Goal: Task Accomplishment & Management: Manage account settings

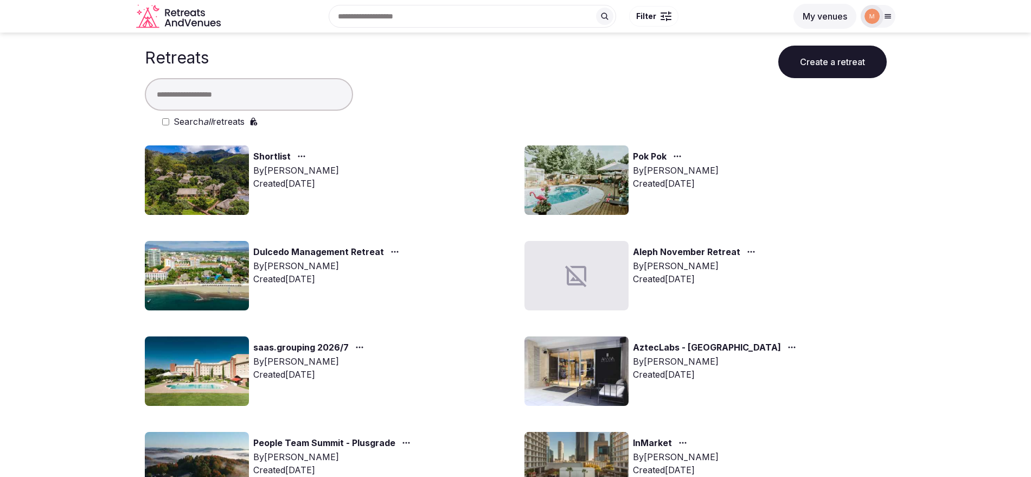
click at [315, 349] on link "saas.grouping 2026/7" at bounding box center [300, 348] width 95 height 14
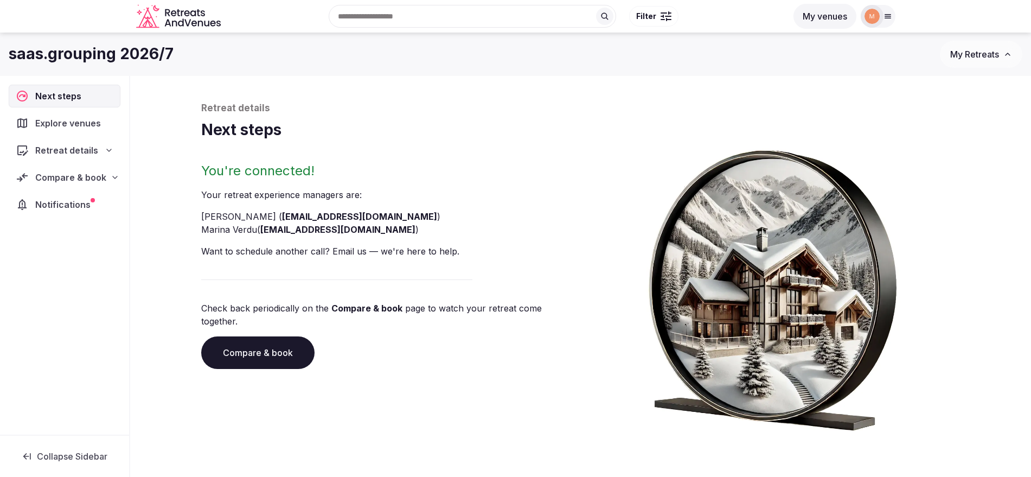
click at [112, 174] on icon at bounding box center [115, 177] width 9 height 9
click at [103, 214] on span "Proposals requested (3)" at bounding box center [71, 224] width 90 height 22
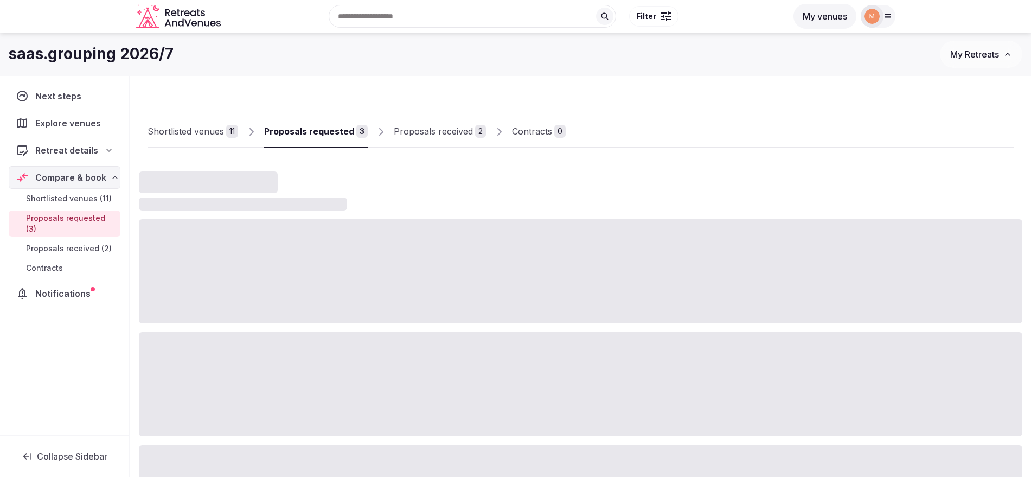
click at [98, 243] on span "Proposals received (2)" at bounding box center [69, 248] width 86 height 11
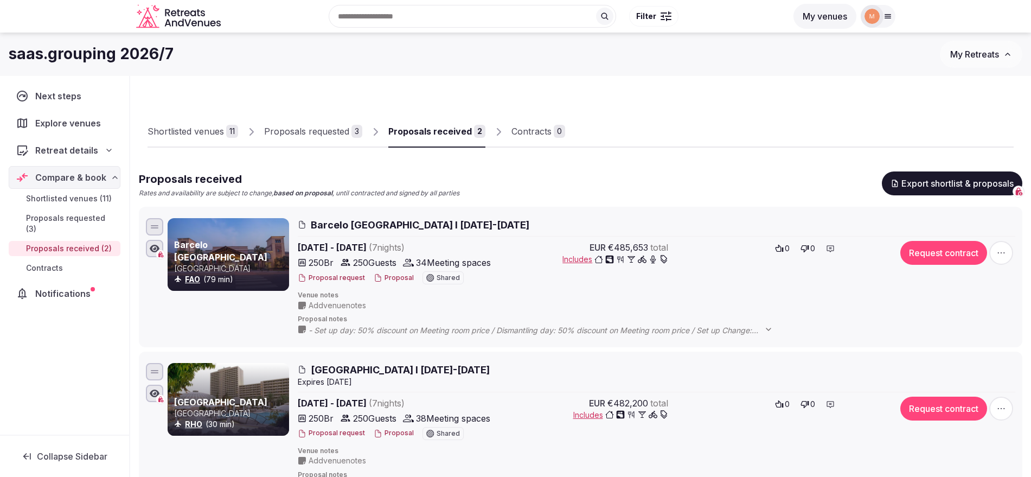
click at [400, 279] on button "Proposal" at bounding box center [394, 277] width 40 height 9
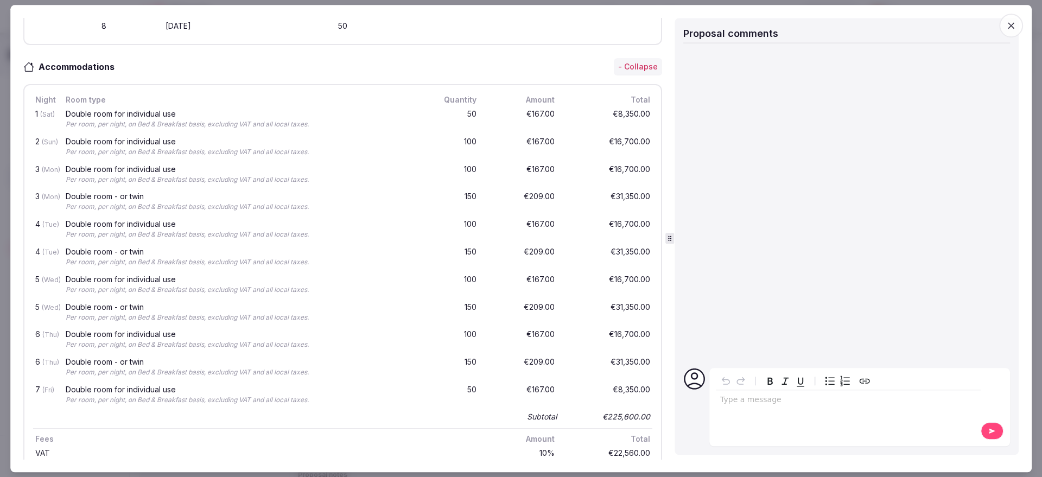
scroll to position [542, 0]
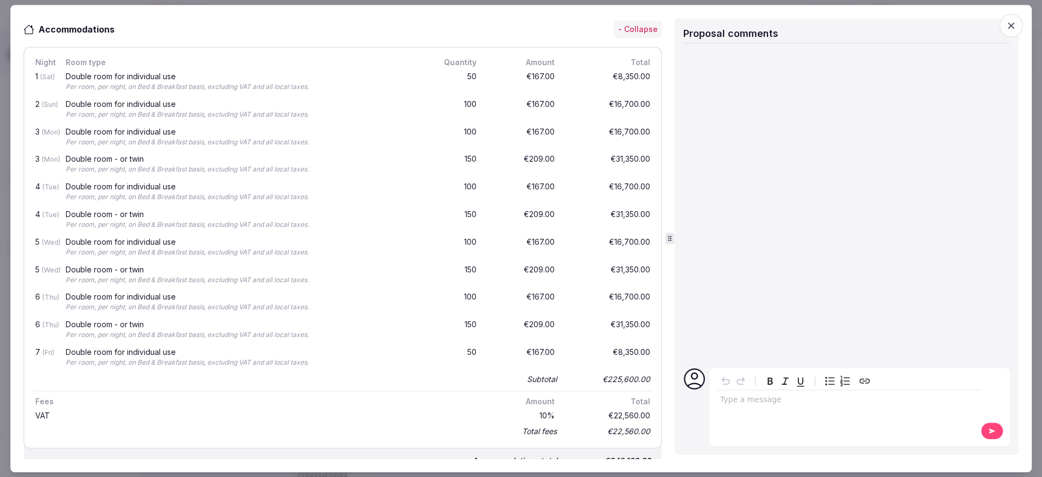
click at [1012, 27] on icon "button" at bounding box center [1010, 25] width 11 height 11
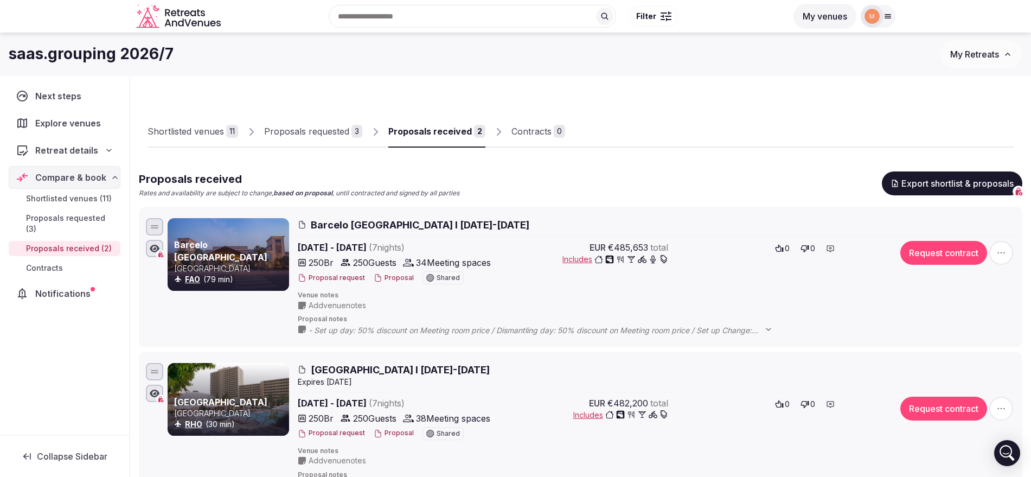
click at [394, 430] on button "Proposal" at bounding box center [394, 433] width 40 height 9
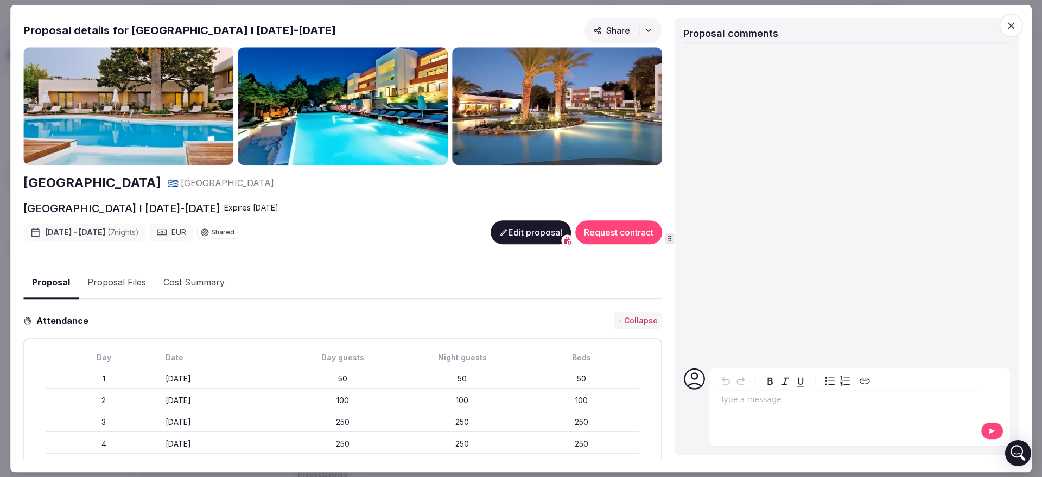
scroll to position [475, 0]
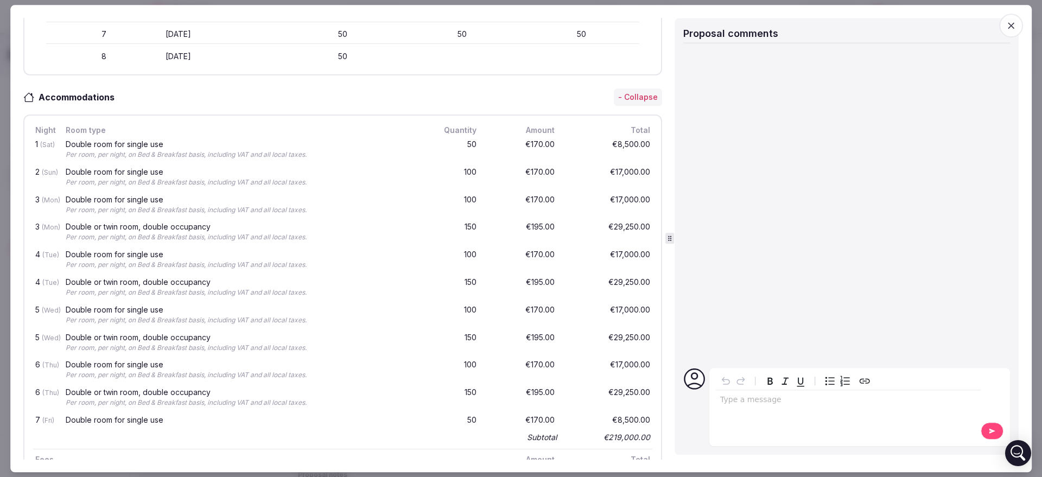
click at [1008, 30] on icon "button" at bounding box center [1010, 25] width 11 height 11
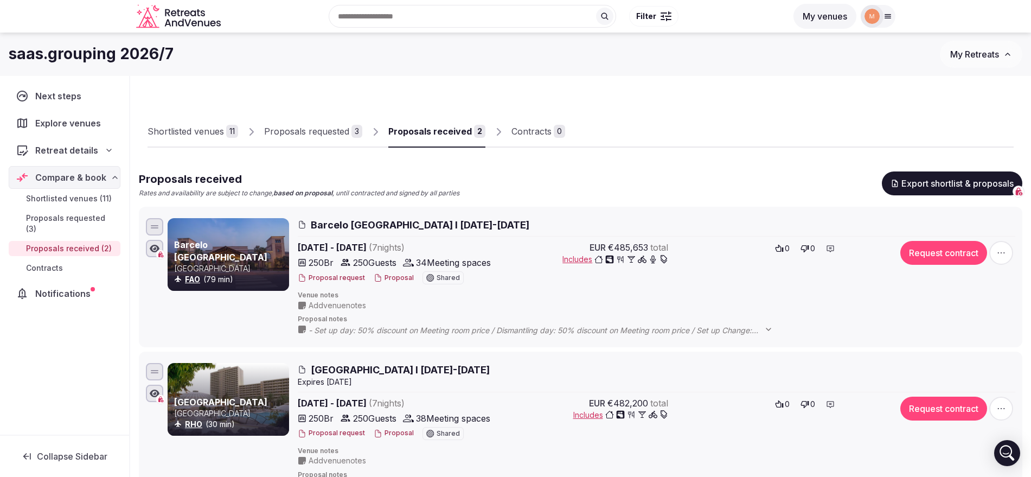
click at [395, 276] on button "Proposal" at bounding box center [394, 277] width 40 height 9
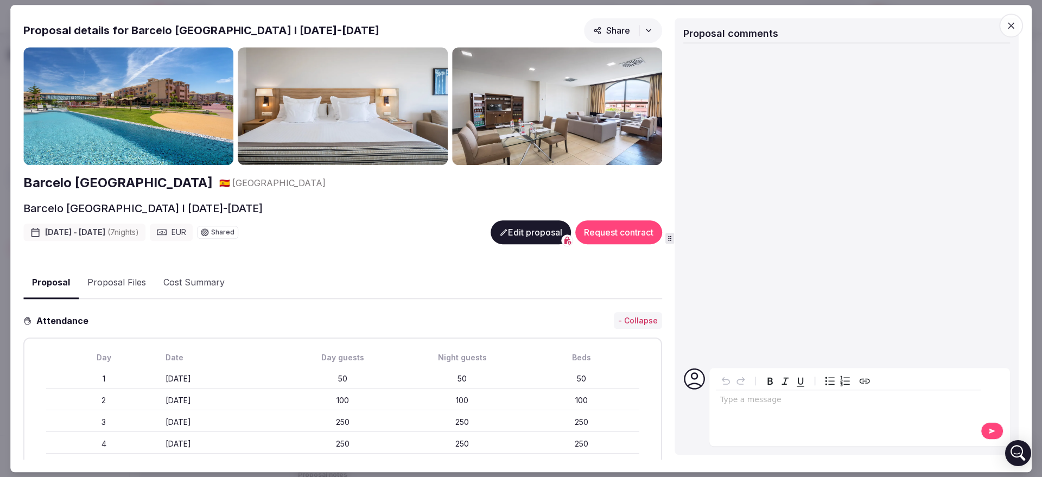
click at [128, 276] on button "Proposal Files" at bounding box center [117, 282] width 76 height 31
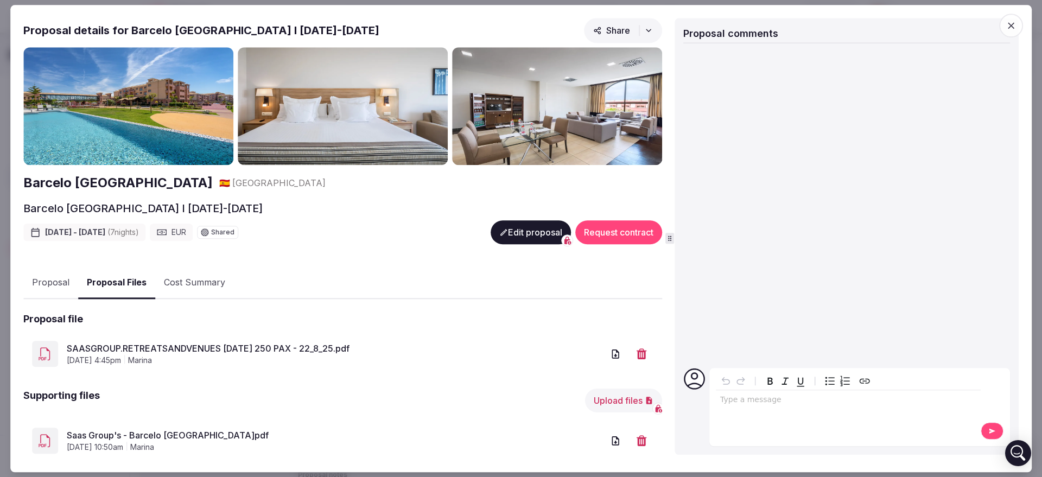
click at [44, 277] on button "Proposal" at bounding box center [50, 282] width 55 height 31
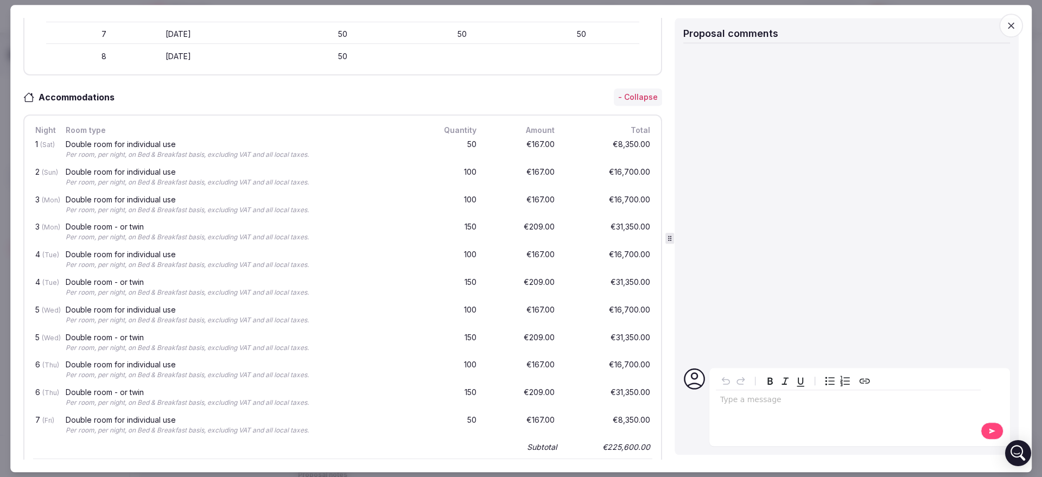
click at [1005, 23] on icon "button" at bounding box center [1010, 25] width 11 height 11
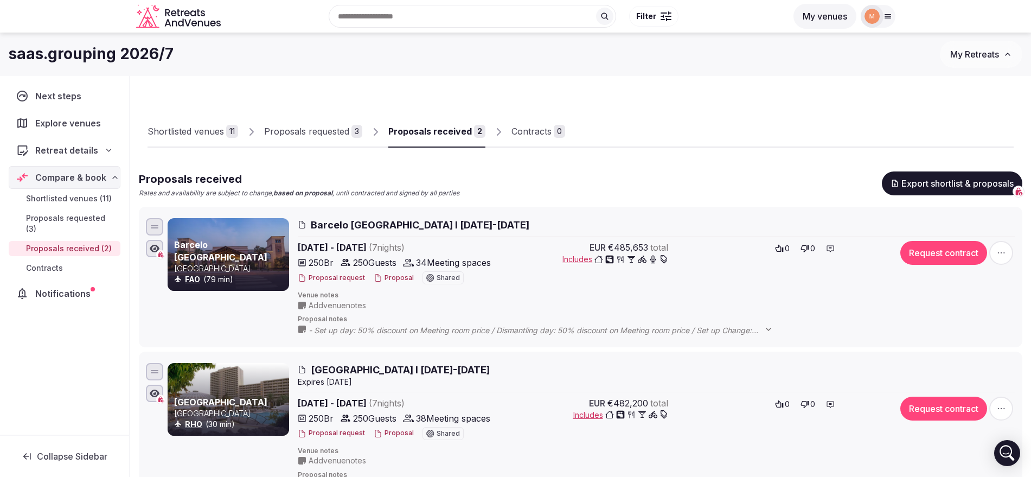
click at [85, 142] on div "Retreat details" at bounding box center [64, 150] width 111 height 23
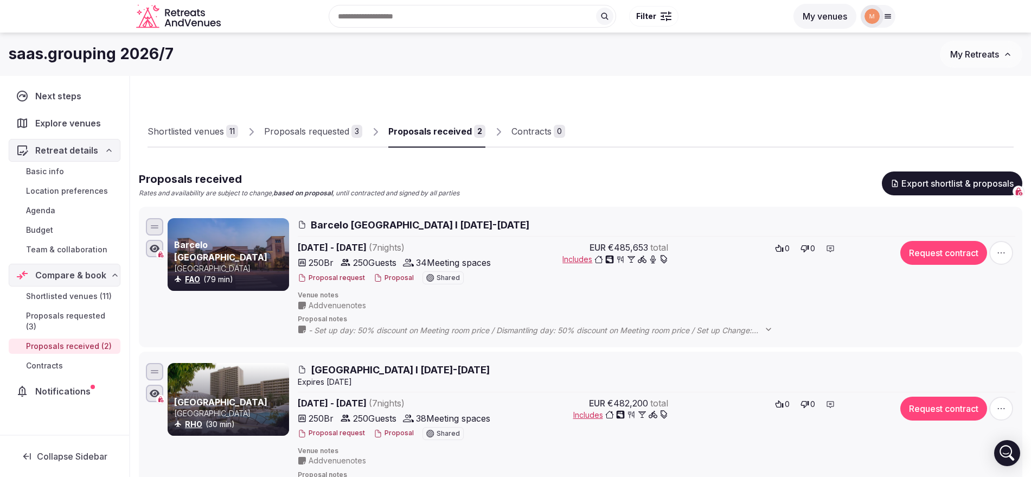
click at [49, 228] on span "Budget" at bounding box center [39, 230] width 27 height 11
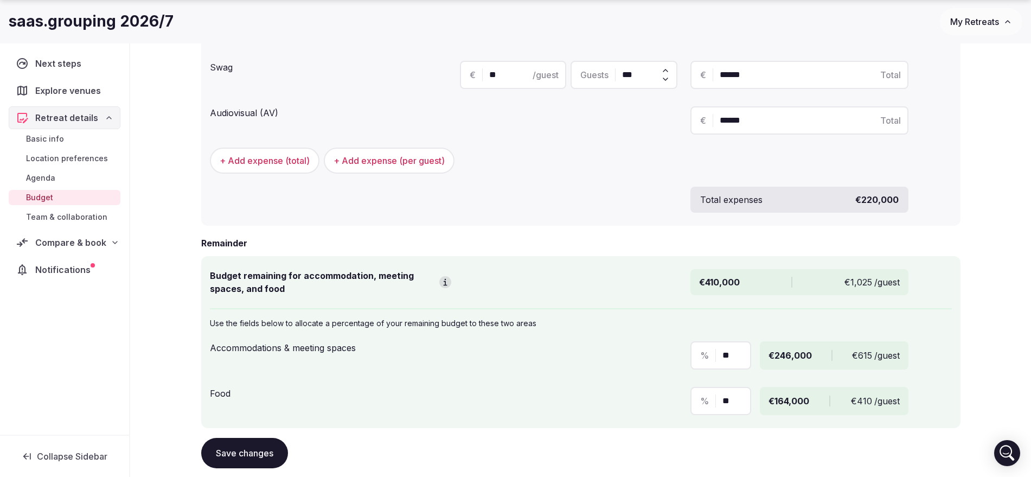
scroll to position [539, 0]
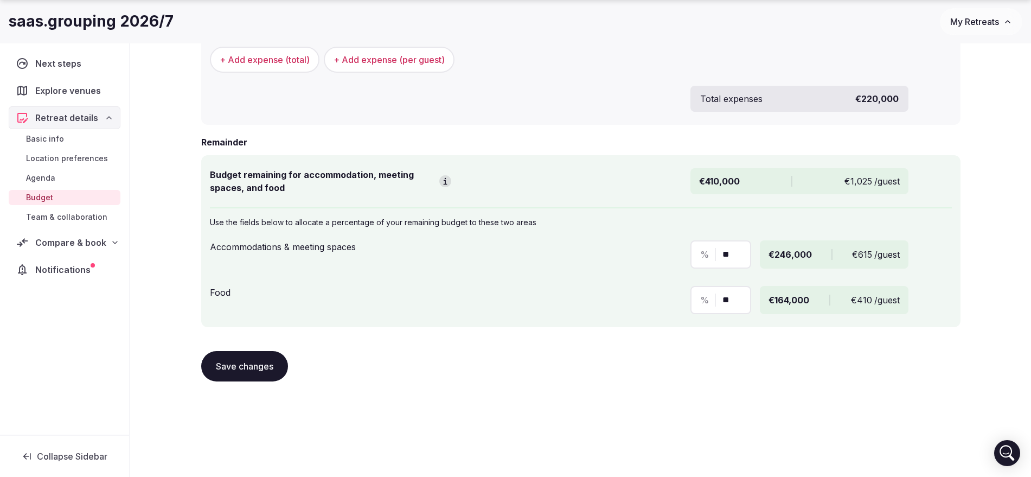
click at [75, 222] on link "Team & collaboration" at bounding box center [65, 216] width 112 height 15
click at [101, 237] on span "Compare & book" at bounding box center [70, 242] width 71 height 13
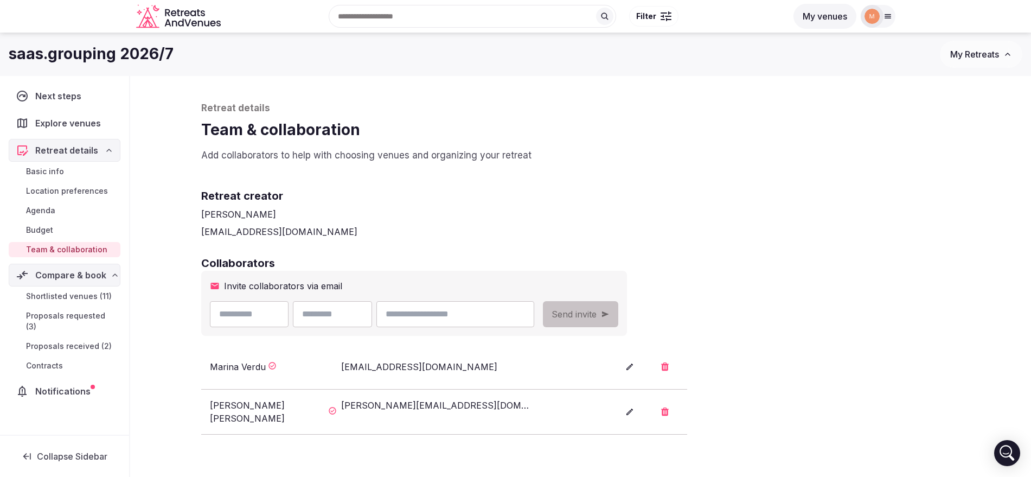
click at [107, 339] on link "Proposals received (2)" at bounding box center [65, 346] width 112 height 15
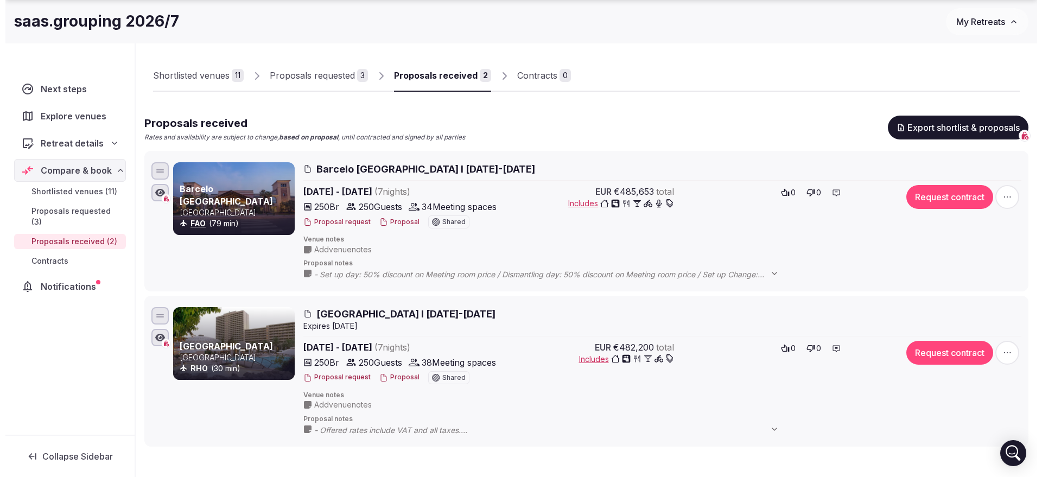
scroll to position [136, 0]
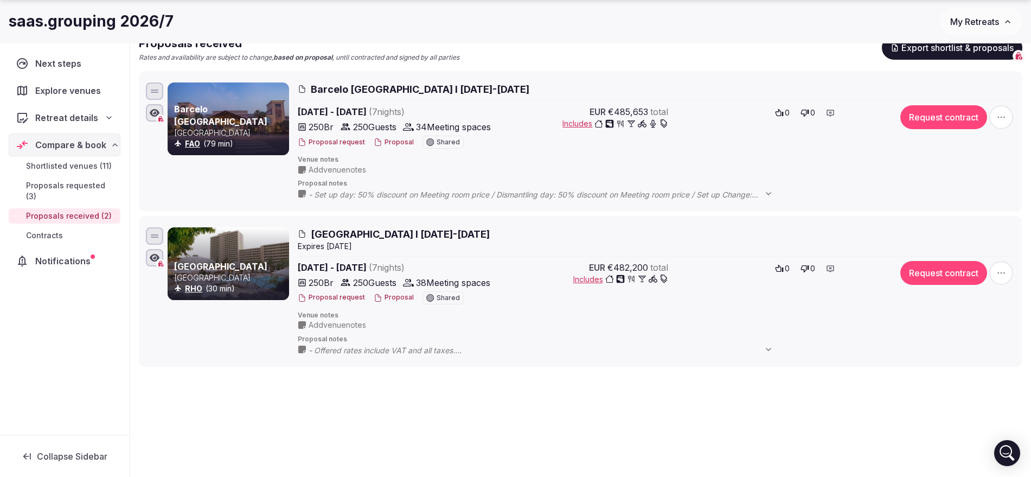
click at [386, 297] on button "Proposal" at bounding box center [394, 297] width 40 height 9
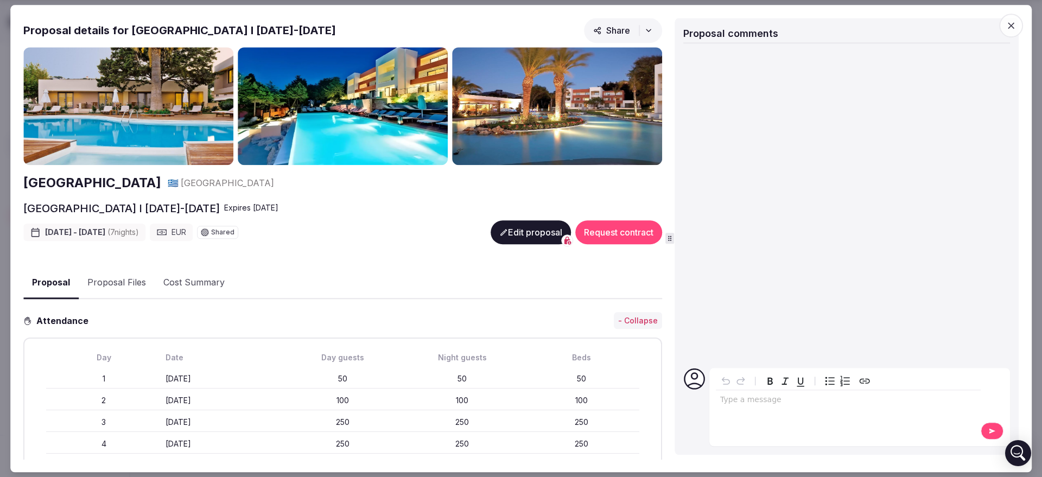
click at [507, 229] on button "Edit proposal" at bounding box center [530, 232] width 80 height 24
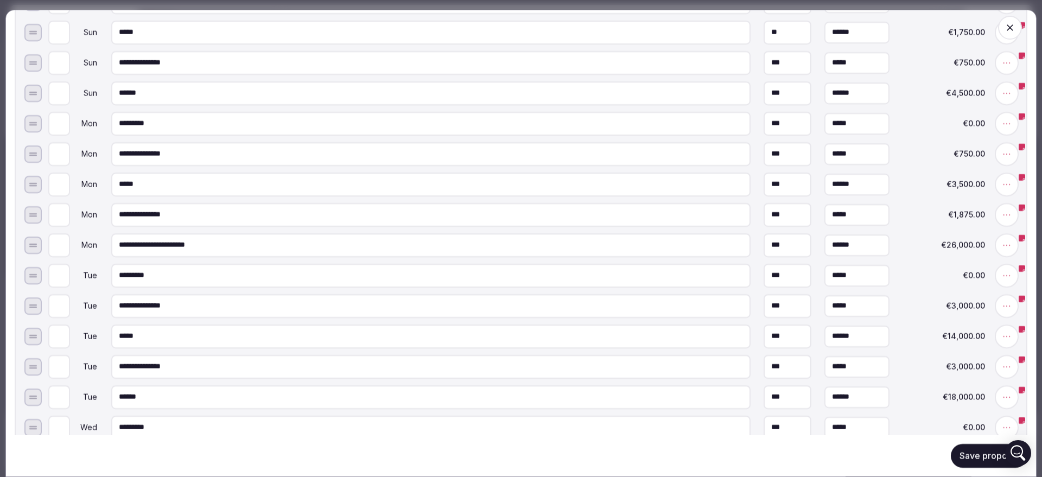
scroll to position [2170, 0]
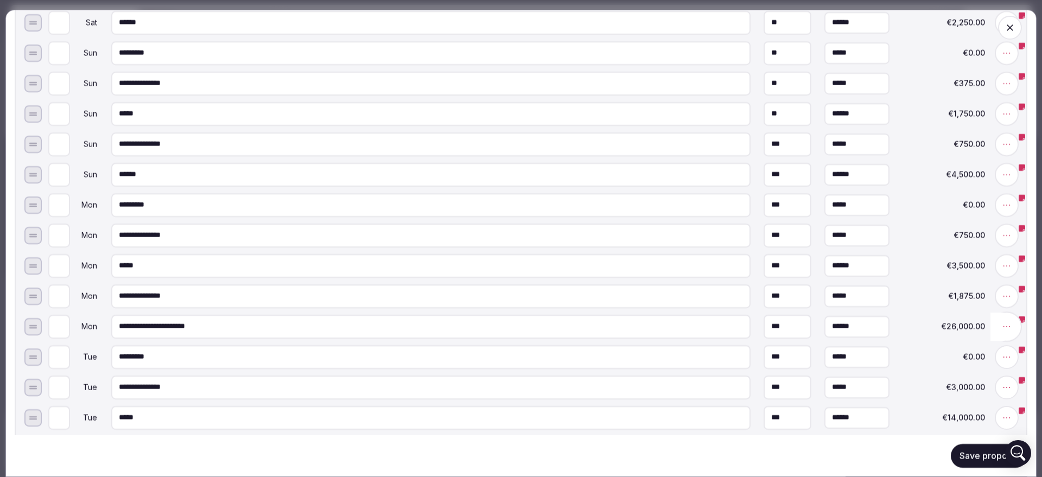
click at [1002, 327] on span at bounding box center [1006, 326] width 30 height 30
click at [972, 336] on button "Add note" at bounding box center [959, 326] width 56 height 20
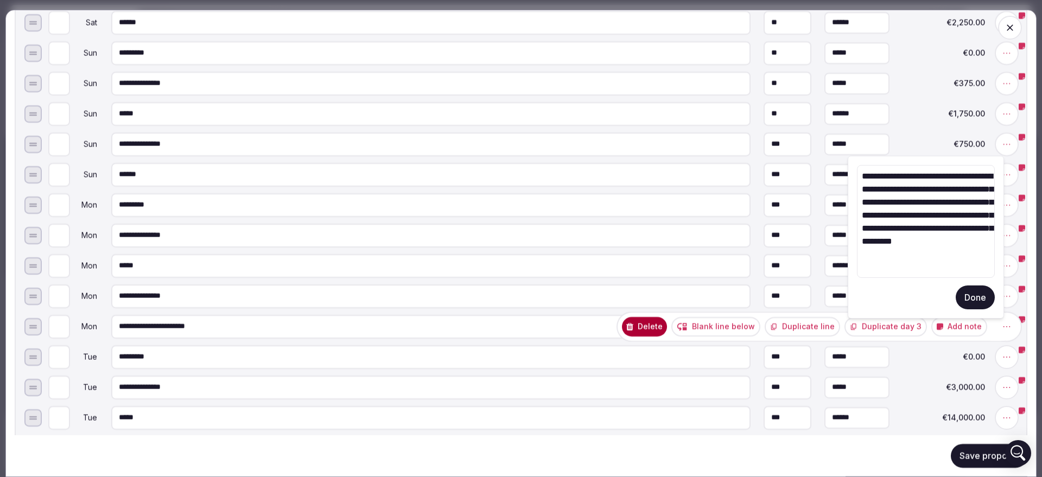
click at [928, 176] on textarea "**********" at bounding box center [926, 221] width 138 height 113
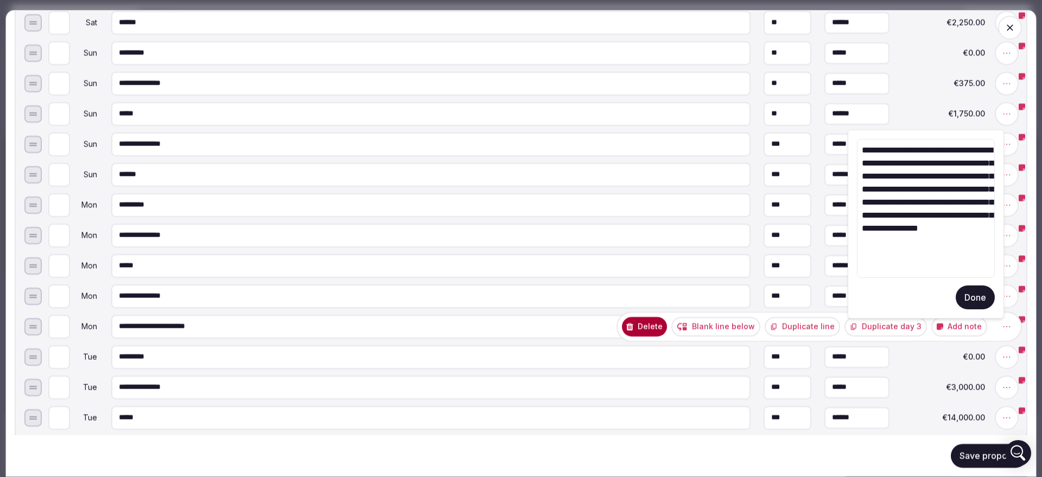
drag, startPoint x: 911, startPoint y: 177, endPoint x: 922, endPoint y: 151, distance: 28.0
click at [922, 151] on textarea "**********" at bounding box center [926, 208] width 138 height 139
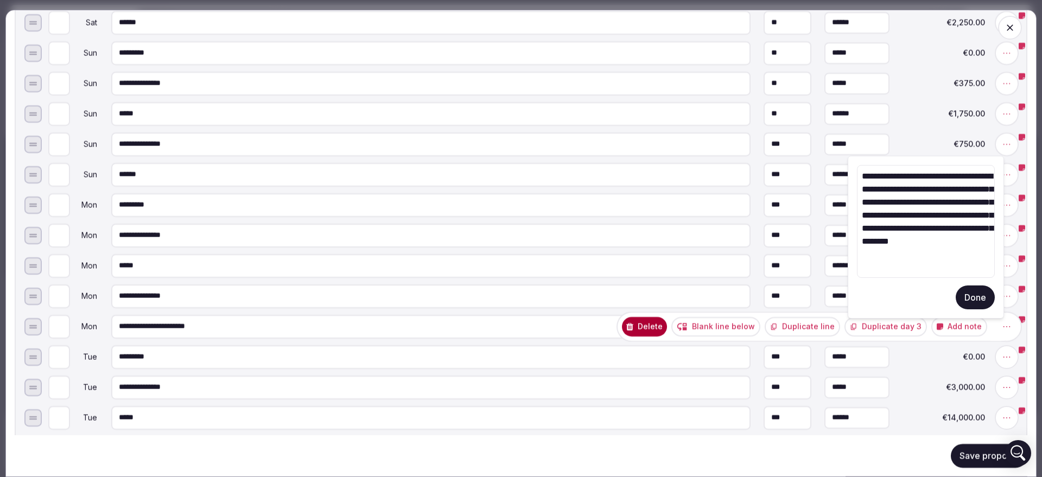
type textarea "**********"
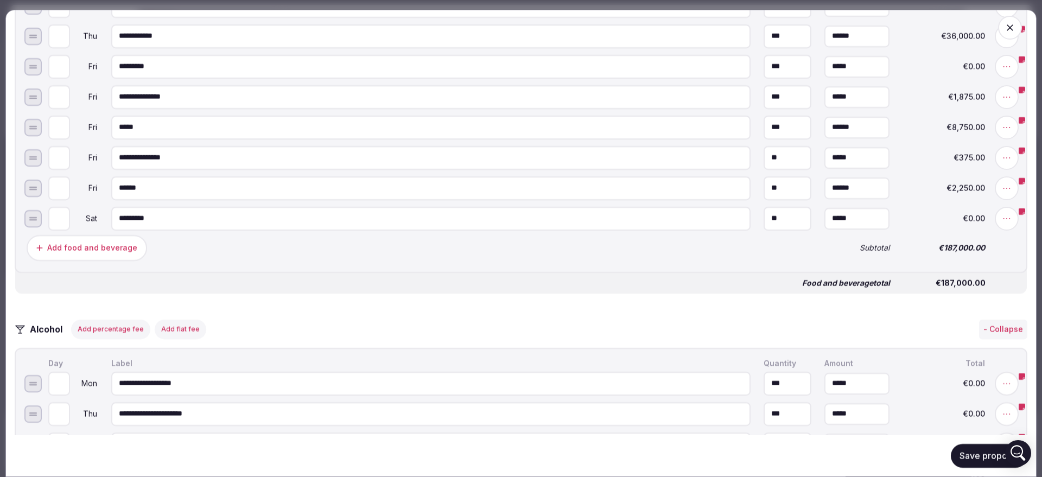
scroll to position [2848, 0]
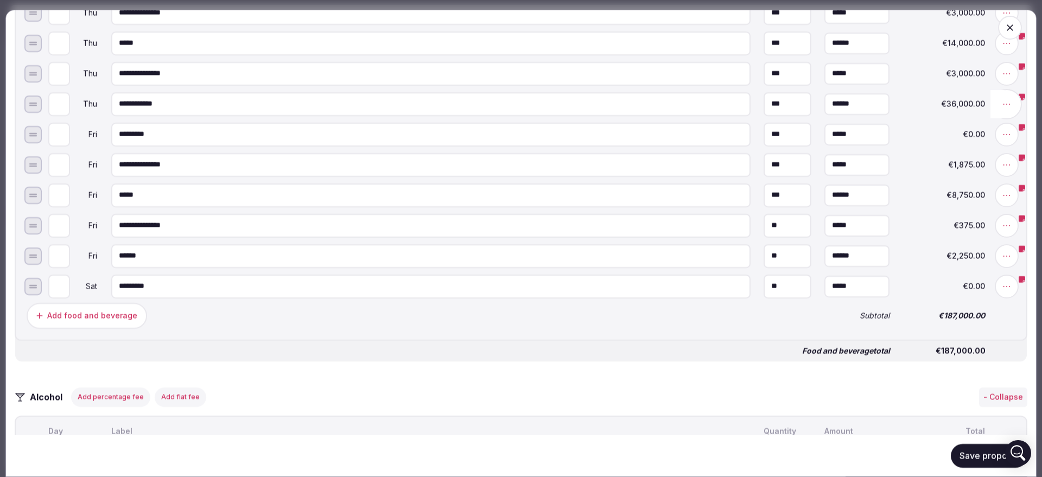
click at [1001, 109] on icon at bounding box center [1006, 103] width 11 height 11
click at [962, 111] on button "Add note" at bounding box center [959, 104] width 56 height 20
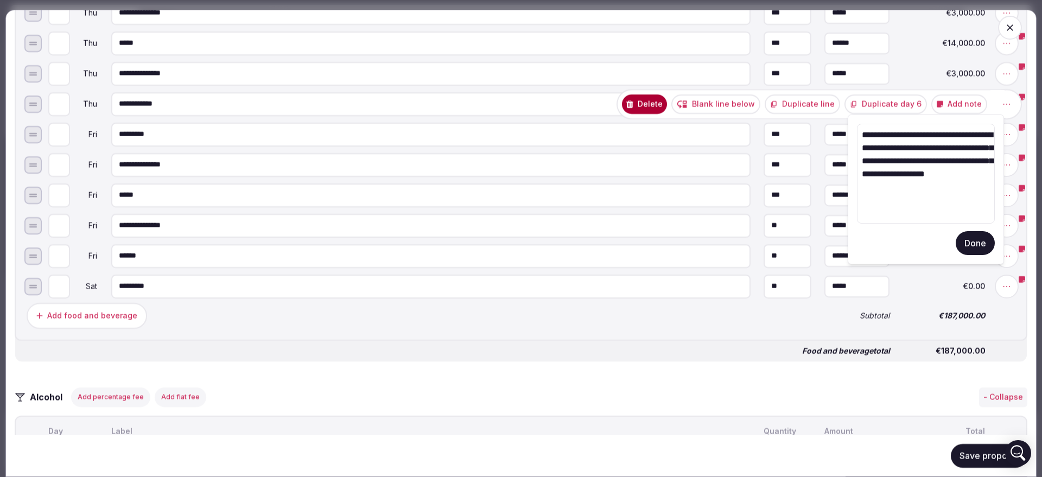
click at [985, 241] on button "Done" at bounding box center [974, 243] width 39 height 24
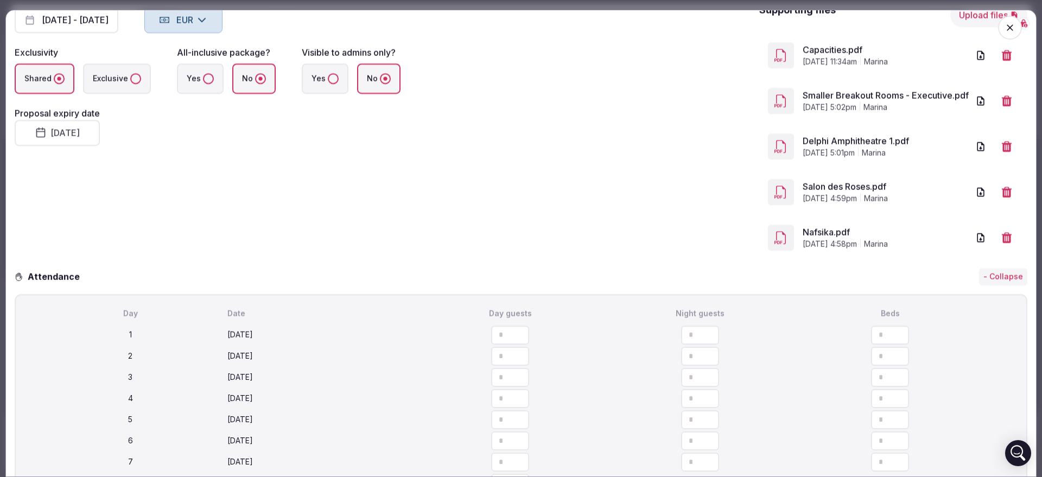
scroll to position [0, 0]
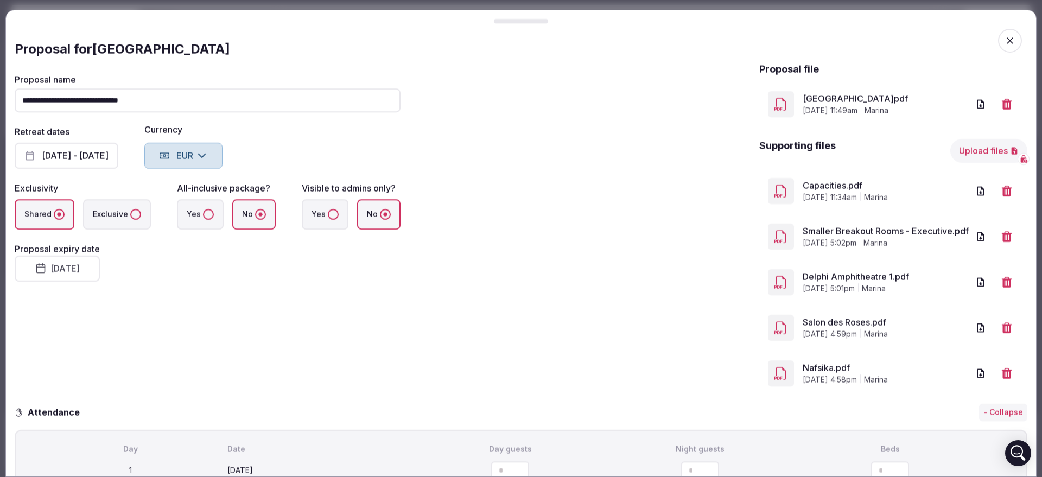
click at [957, 146] on button "Upload files" at bounding box center [988, 151] width 77 height 24
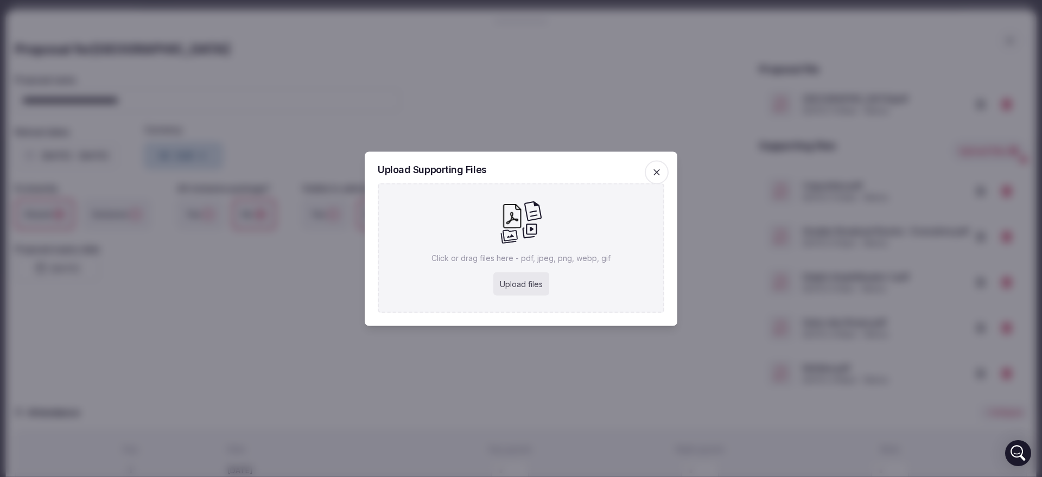
click at [512, 275] on div "Upload files" at bounding box center [521, 284] width 56 height 24
type input "**********"
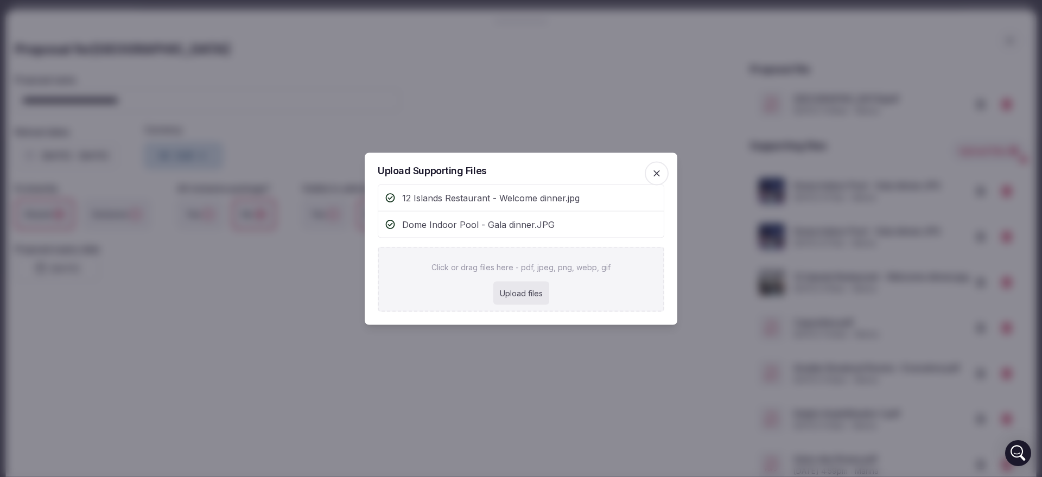
click at [464, 368] on div at bounding box center [521, 238] width 1042 height 477
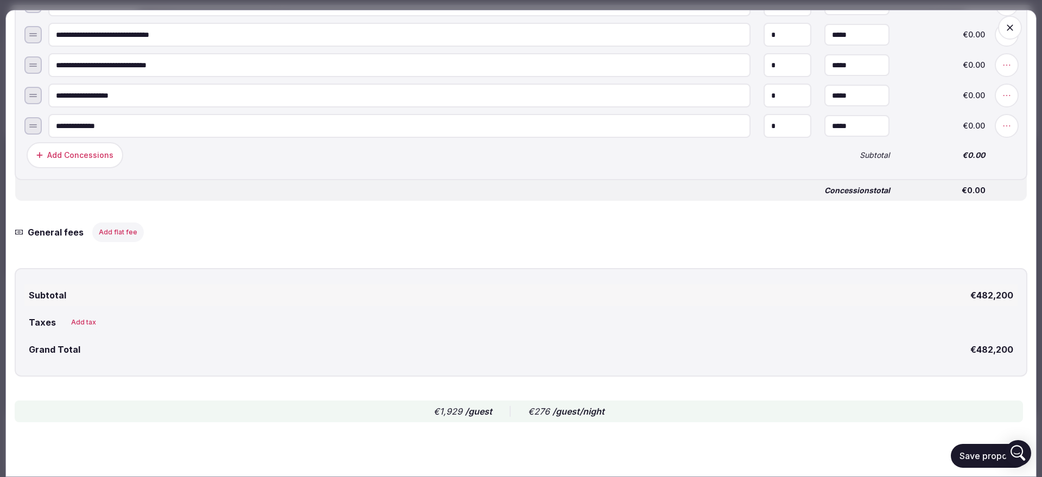
scroll to position [4100, 0]
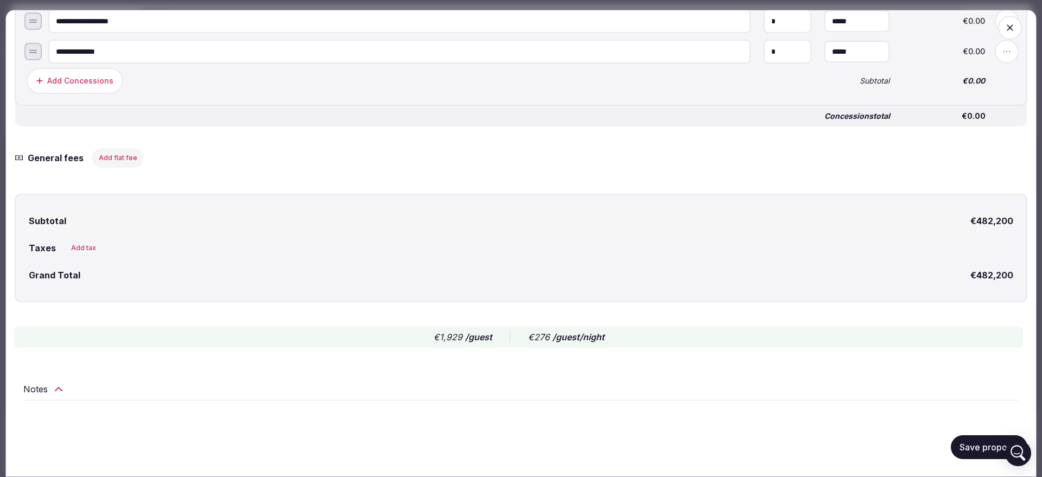
click at [56, 389] on icon at bounding box center [58, 388] width 7 height 3
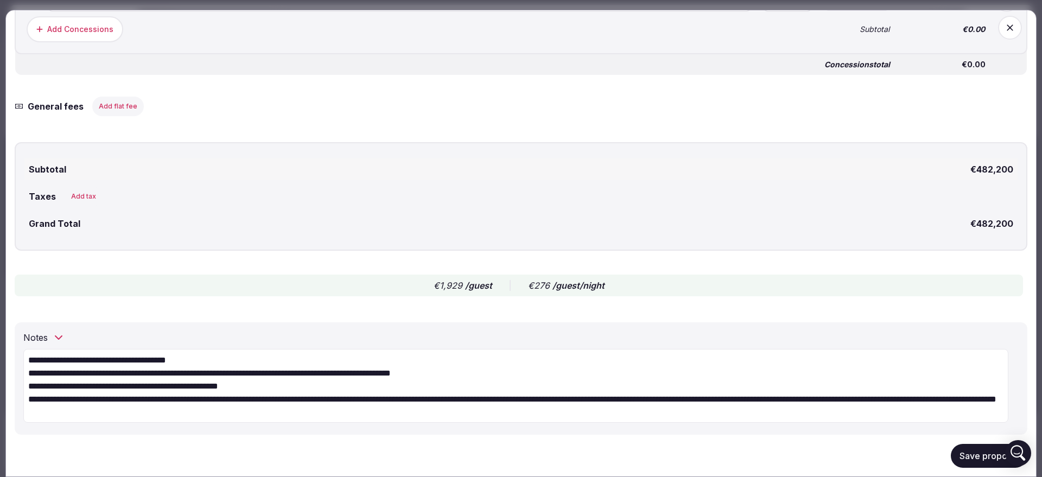
scroll to position [4177, 0]
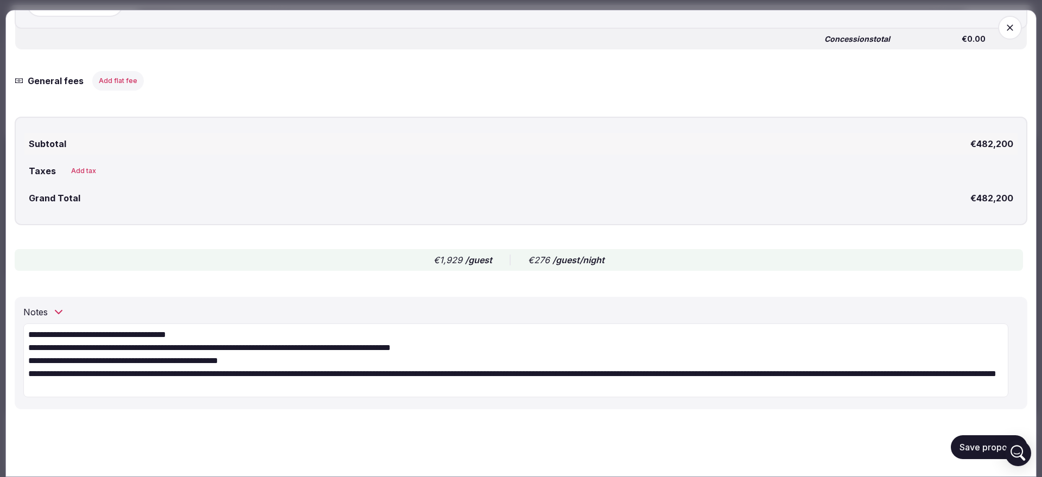
click at [285, 386] on textarea "**********" at bounding box center [515, 360] width 985 height 74
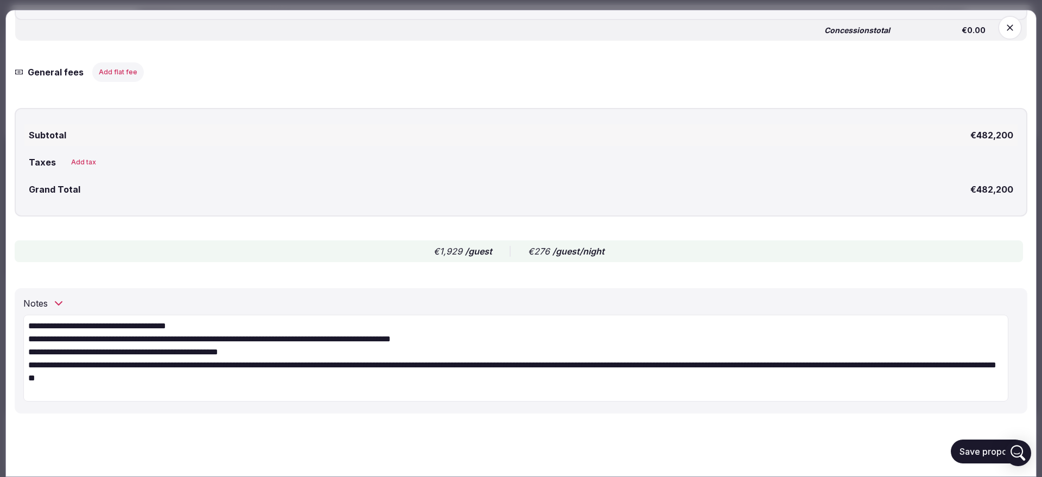
paste textarea "**********"
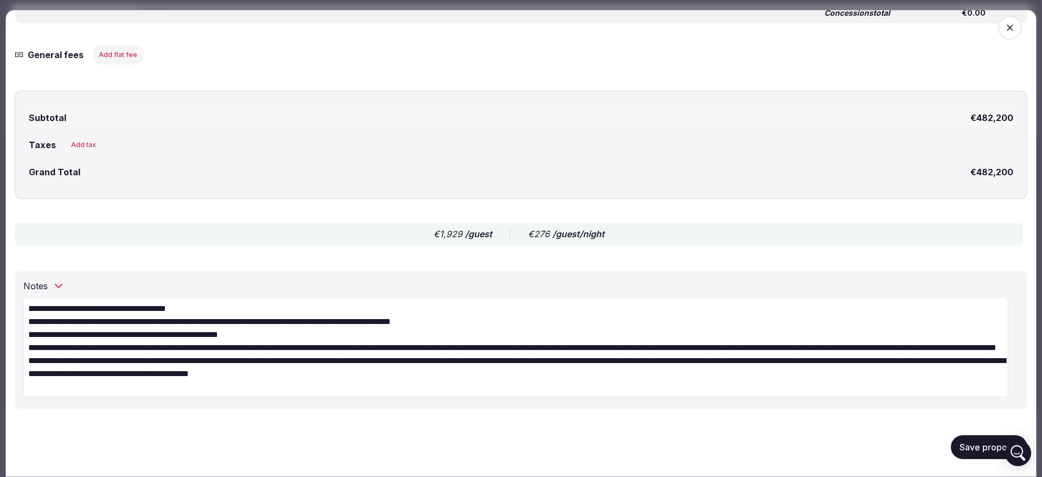
scroll to position [4203, 0]
click at [93, 388] on textarea "**********" at bounding box center [515, 347] width 985 height 100
click at [98, 385] on textarea "**********" at bounding box center [515, 347] width 985 height 100
type textarea "**********"
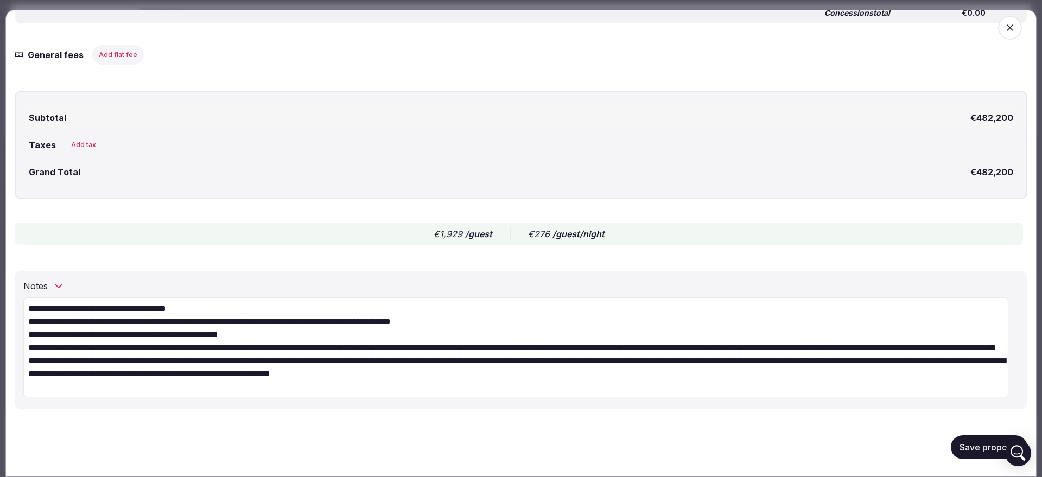
click at [959, 445] on button "Save proposal" at bounding box center [988, 447] width 76 height 24
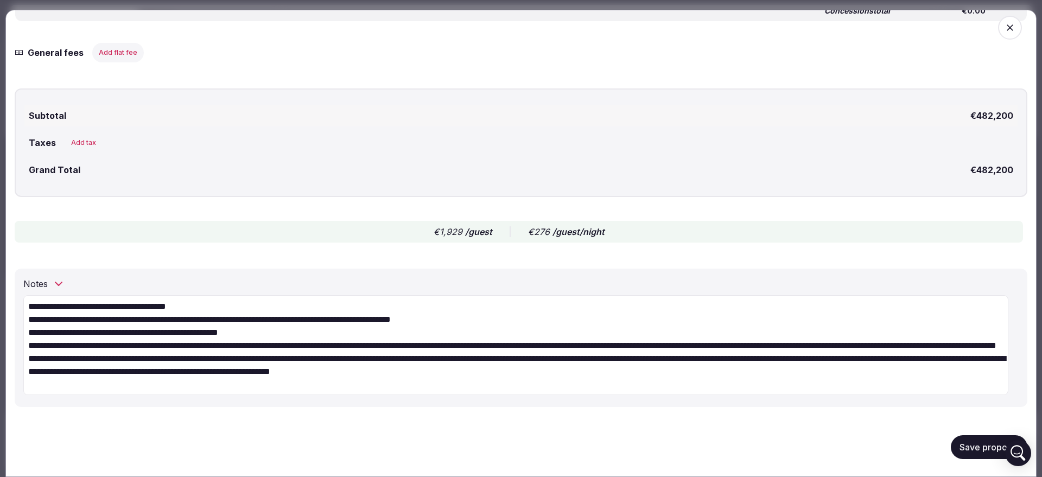
scroll to position [4158, 0]
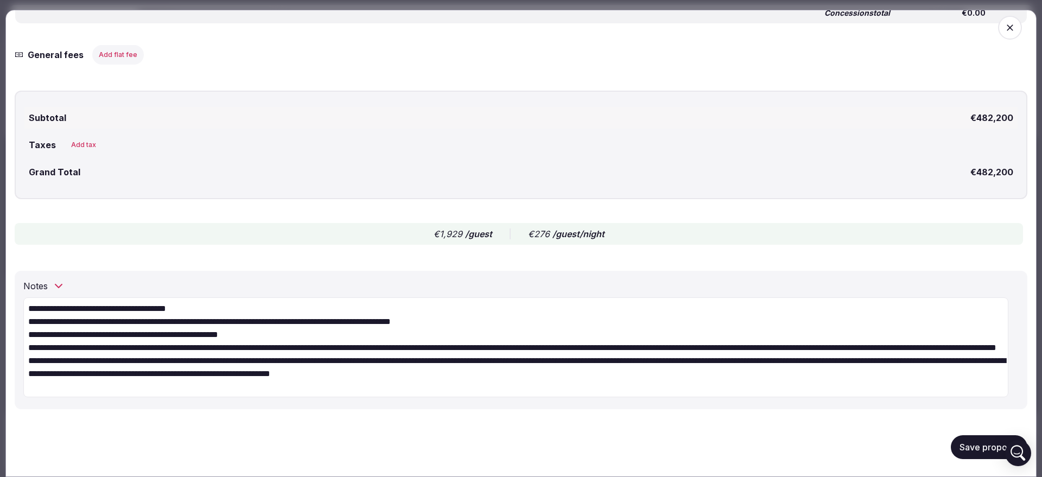
click at [993, 450] on button "Save proposal" at bounding box center [988, 447] width 76 height 24
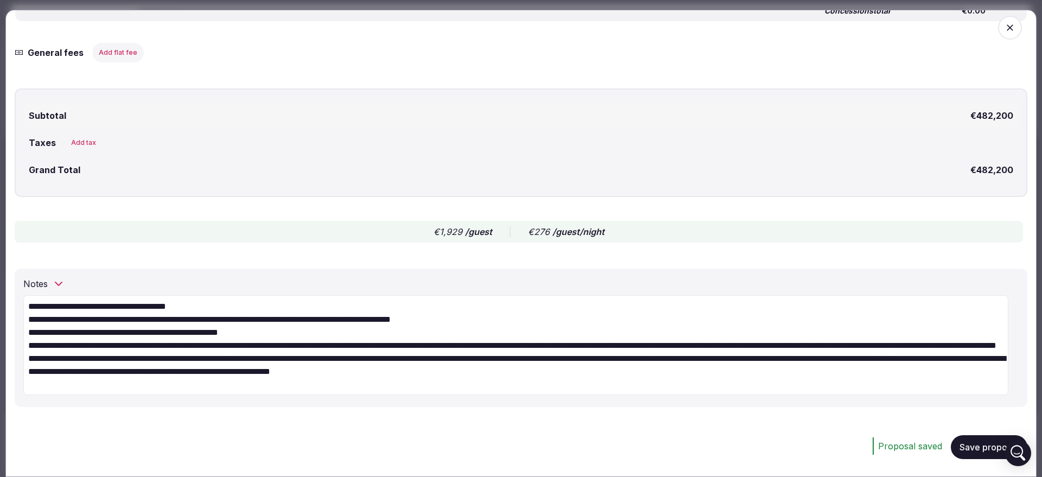
click at [1004, 26] on icon "button" at bounding box center [1009, 27] width 11 height 11
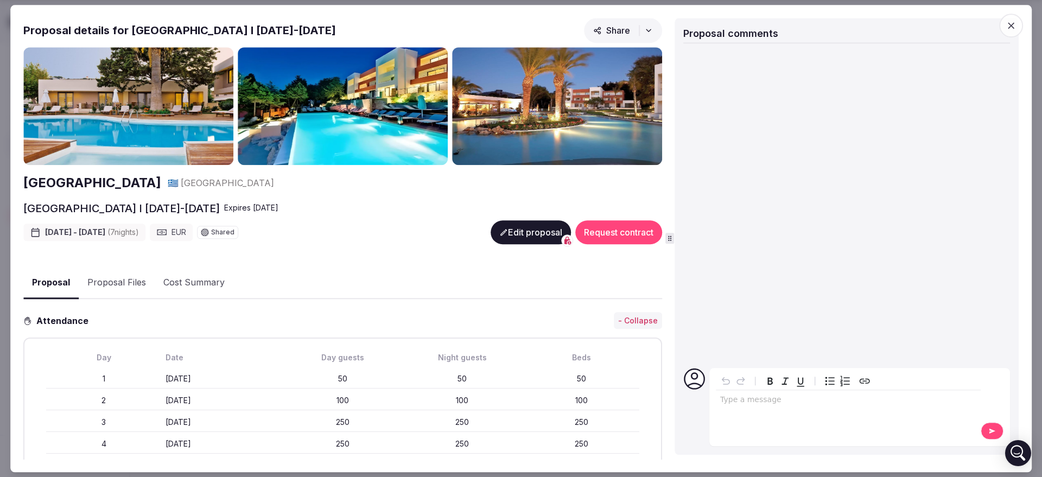
click at [1019, 26] on span "button" at bounding box center [1011, 26] width 24 height 24
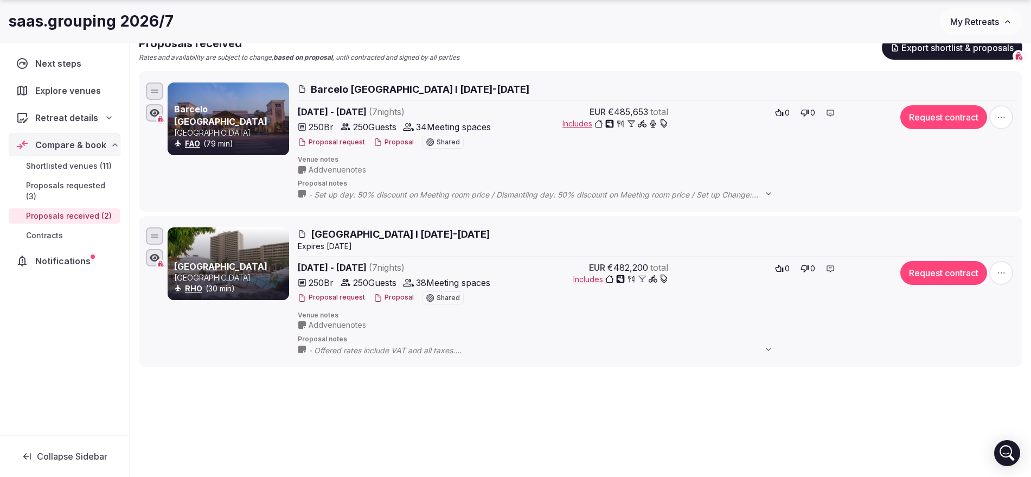
click at [388, 138] on button "Proposal" at bounding box center [394, 142] width 40 height 9
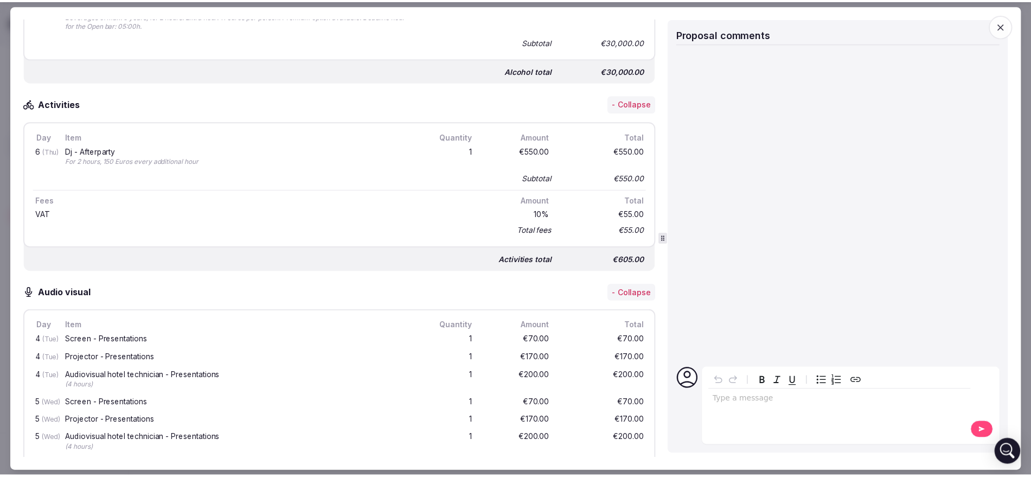
scroll to position [3187, 0]
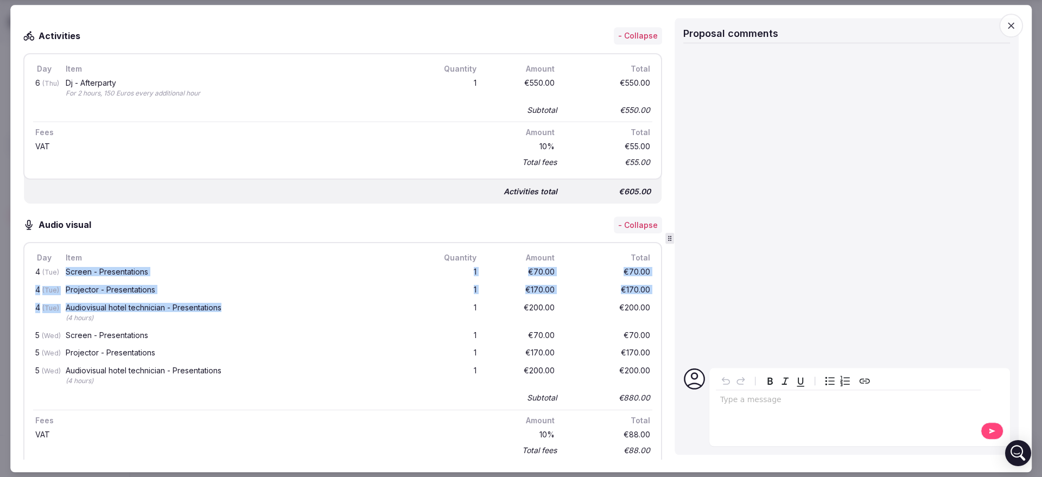
drag, startPoint x: 65, startPoint y: 301, endPoint x: 222, endPoint y: 341, distance: 162.9
click at [222, 341] on div "4 (Tue) Screen - Presentations 1 €70.00 €70.00 4 (Tue) Projector - Presentation…" at bounding box center [342, 334] width 619 height 141
copy div "Screen - Presentations 1 €70.00 €70.00 4 (Tue) Projector - Presentations 1 €170…"
click at [1014, 29] on icon "button" at bounding box center [1010, 25] width 11 height 11
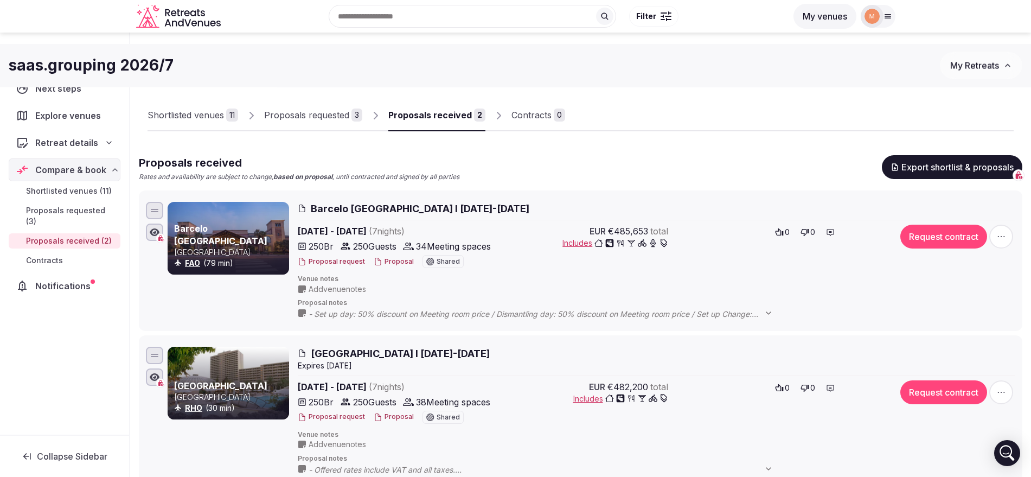
scroll to position [0, 0]
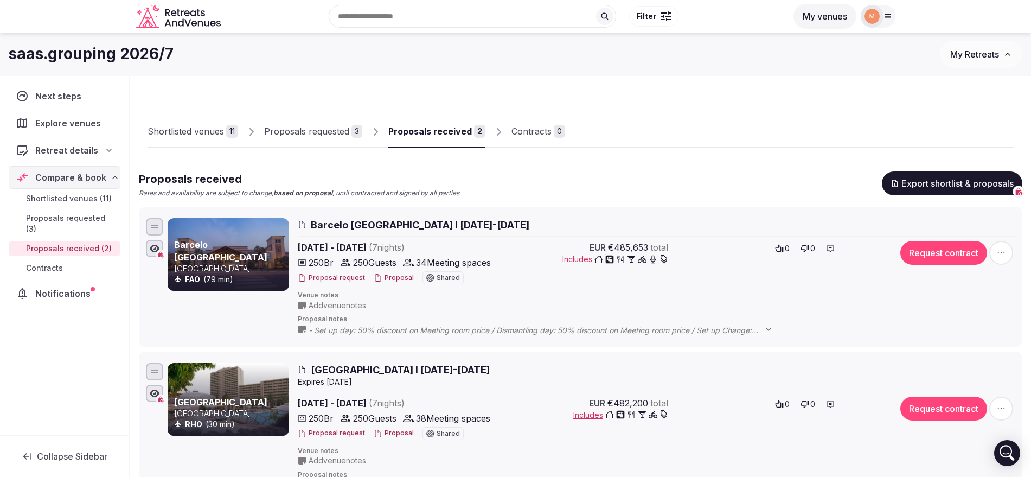
click at [217, 139] on link "Shortlisted venues 11" at bounding box center [193, 131] width 91 height 31
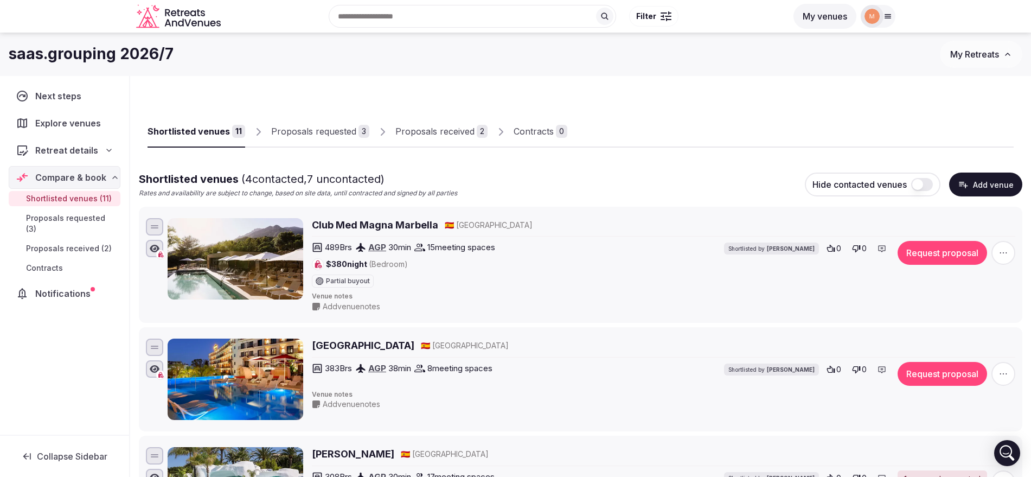
click at [994, 181] on button "Add venue" at bounding box center [985, 185] width 73 height 24
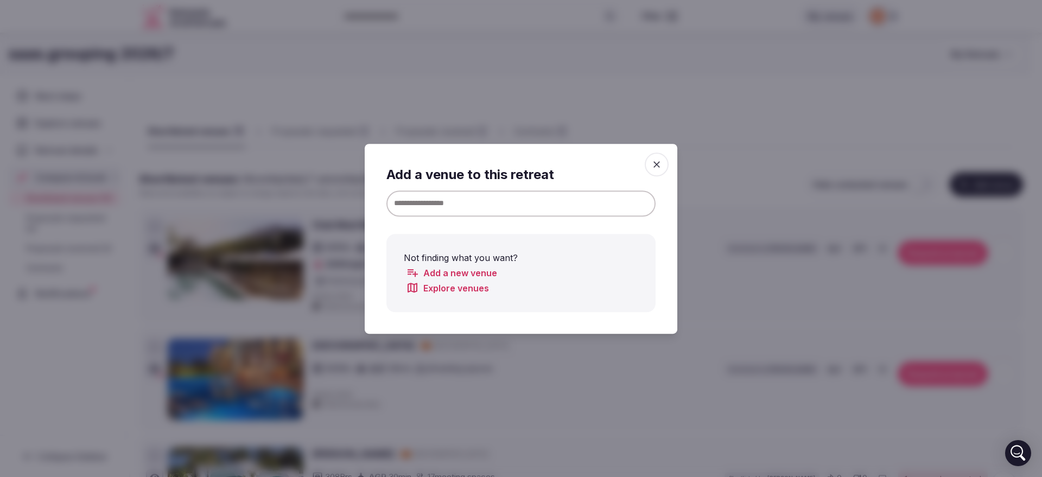
click at [566, 210] on input at bounding box center [520, 203] width 269 height 26
drag, startPoint x: 454, startPoint y: 206, endPoint x: 319, endPoint y: 206, distance: 134.5
paste input "******"
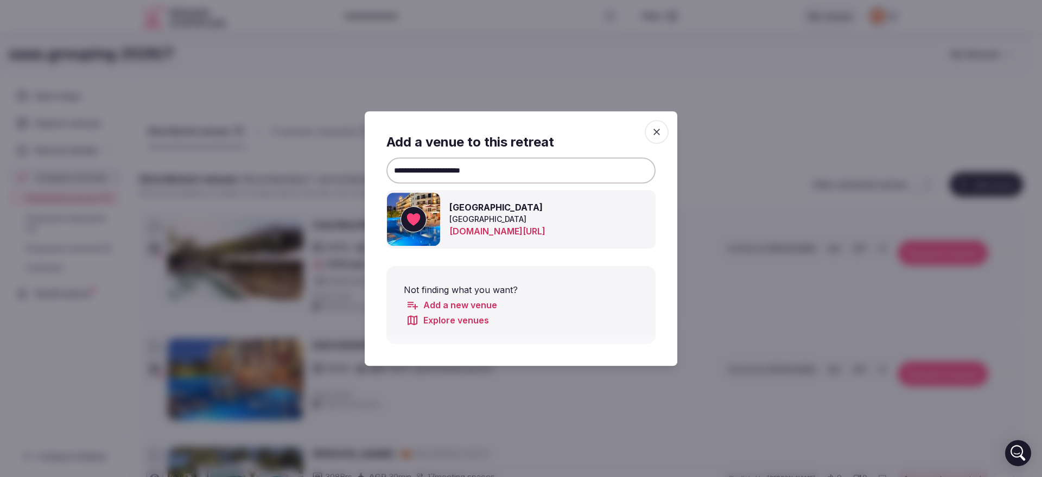
type input "**********"
click at [765, 232] on div at bounding box center [521, 238] width 1042 height 477
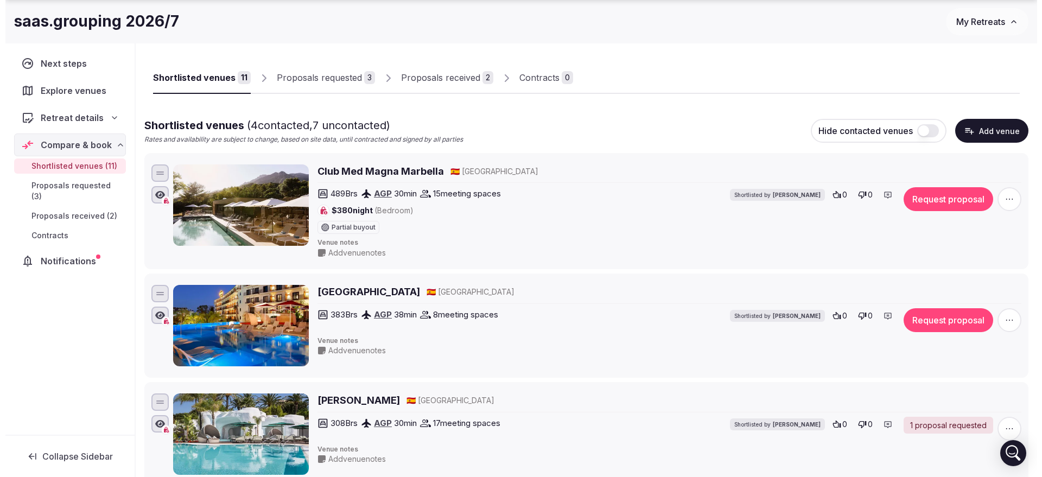
scroll to position [136, 0]
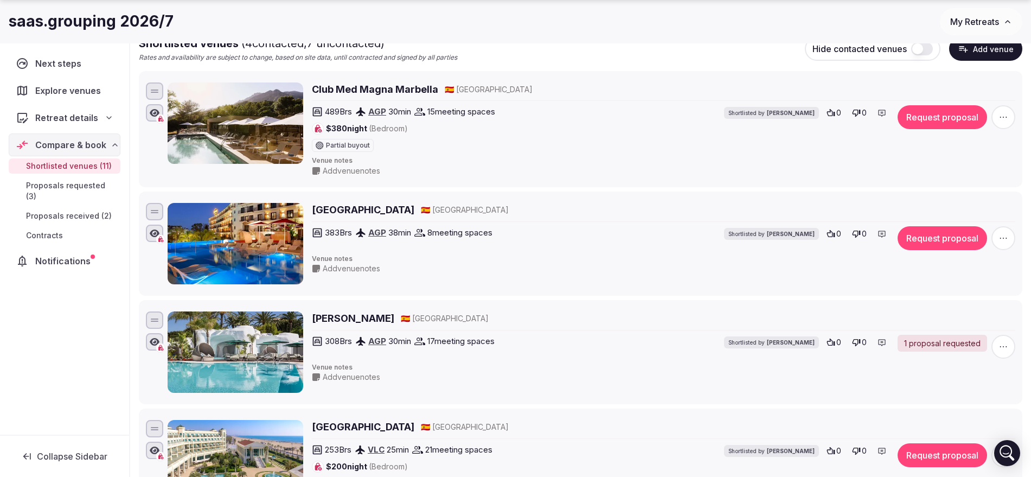
click at [943, 234] on button "Request proposal" at bounding box center [943, 238] width 90 height 24
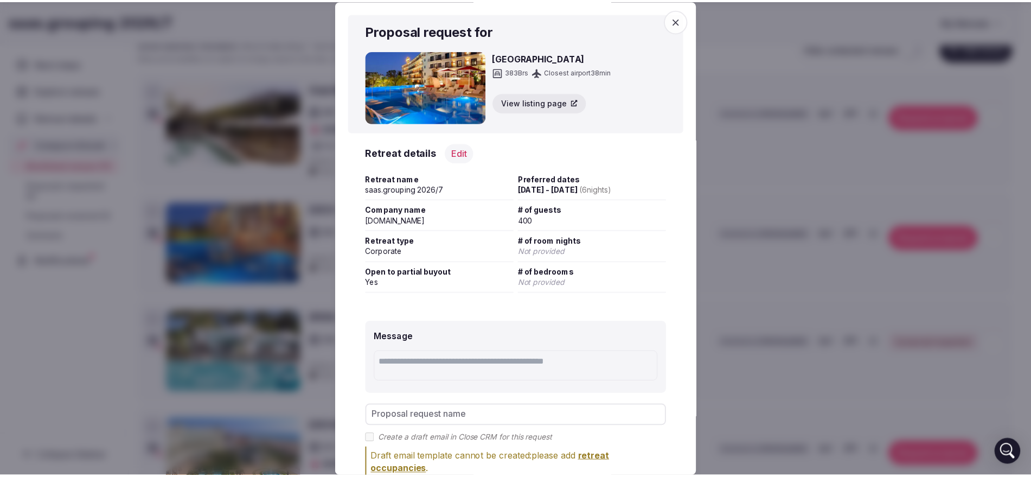
scroll to position [67, 0]
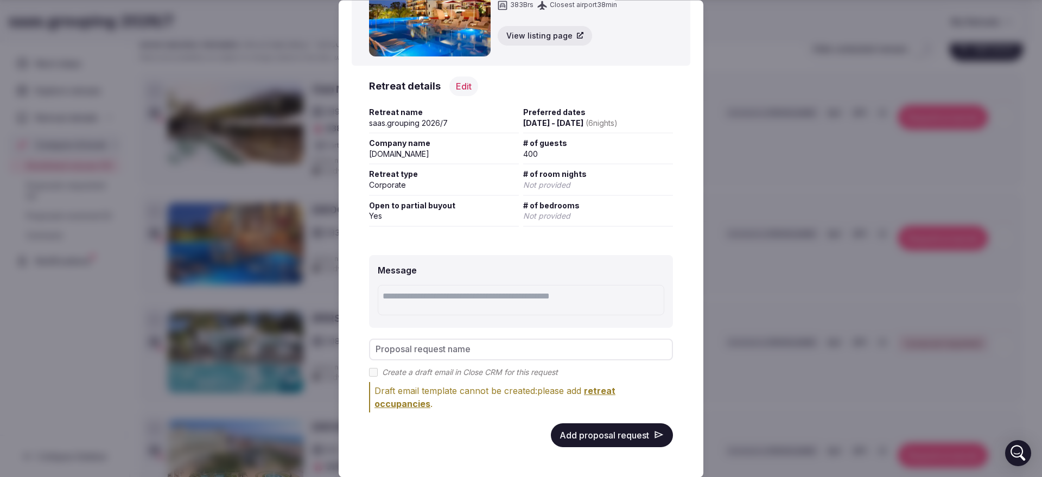
click at [606, 437] on button "Add proposal request" at bounding box center [612, 435] width 122 height 24
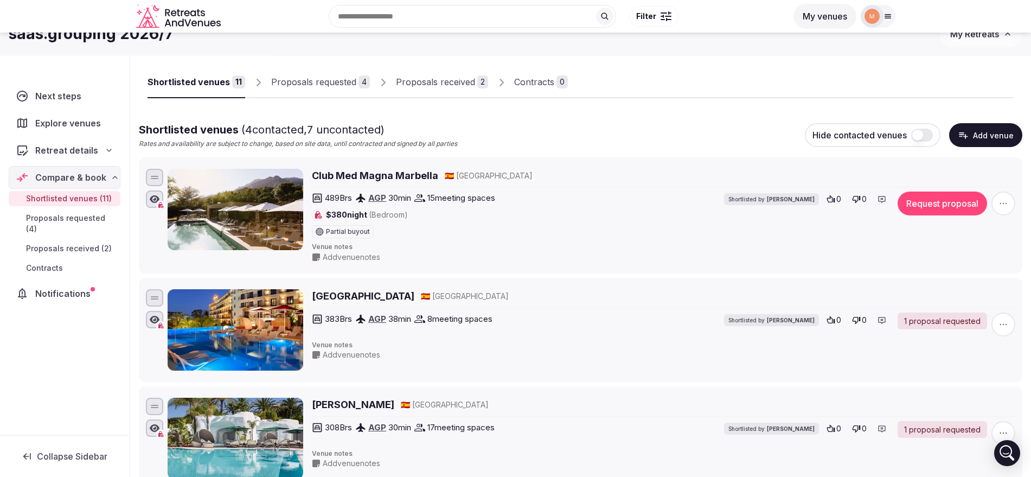
scroll to position [0, 0]
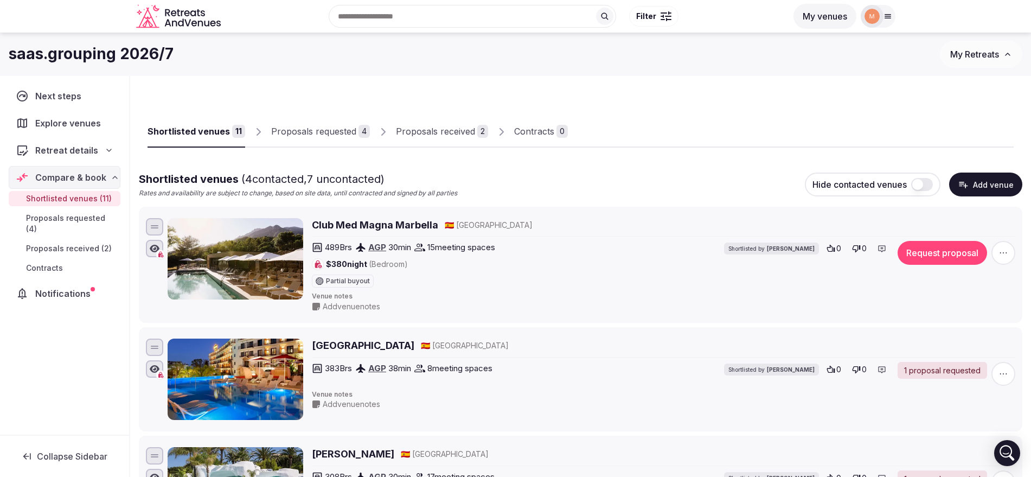
click at [974, 189] on button "Add venue" at bounding box center [985, 185] width 73 height 24
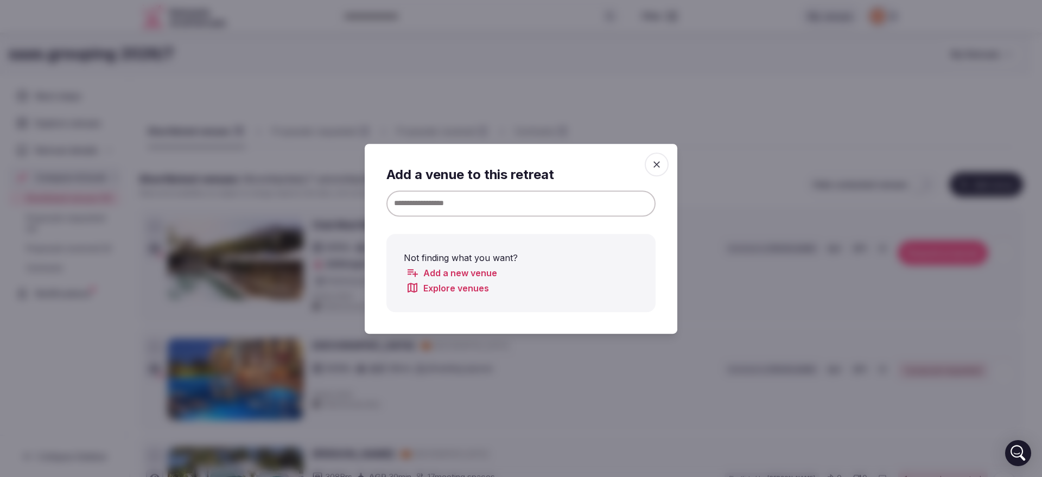
click at [480, 195] on input at bounding box center [520, 203] width 269 height 26
paste input "**********"
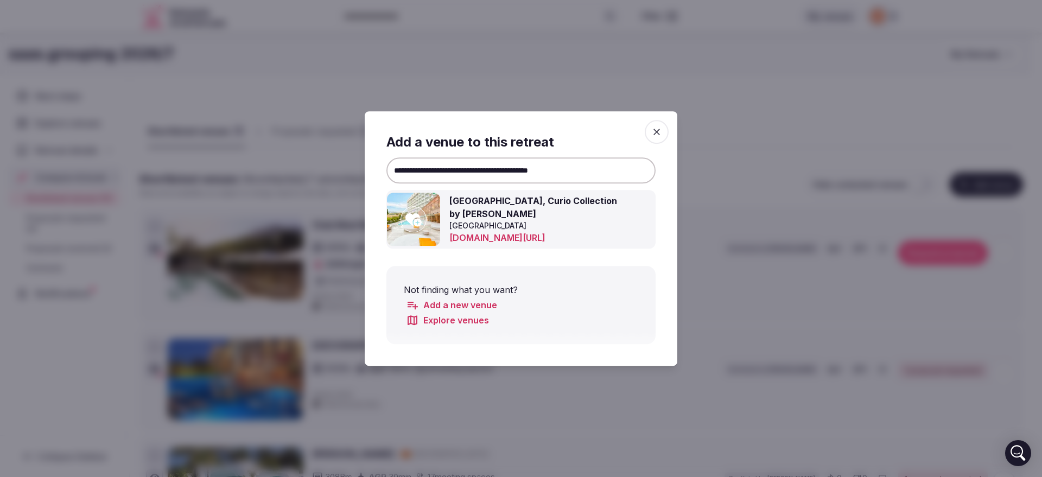
type input "**********"
click at [419, 219] on icon at bounding box center [413, 219] width 16 height 13
click at [756, 194] on div at bounding box center [521, 238] width 1042 height 477
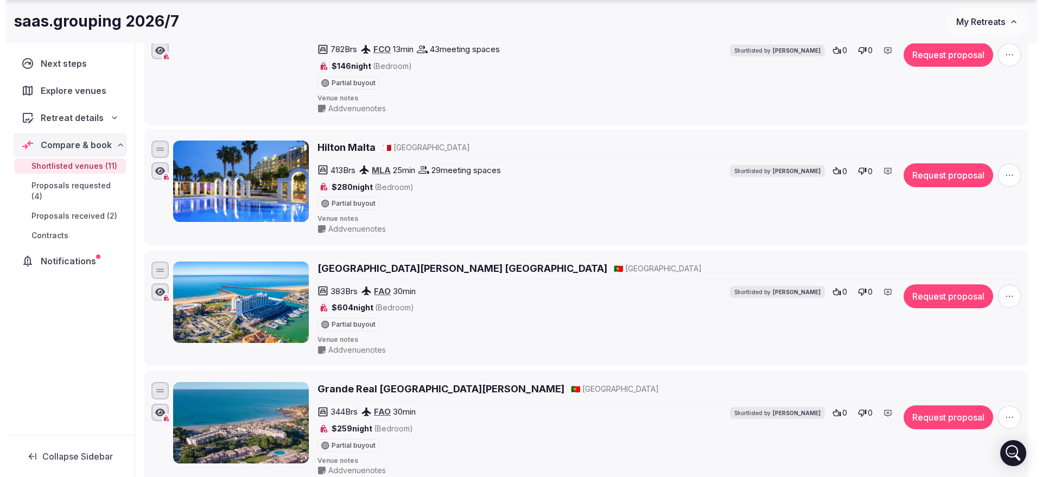
scroll to position [1356, 0]
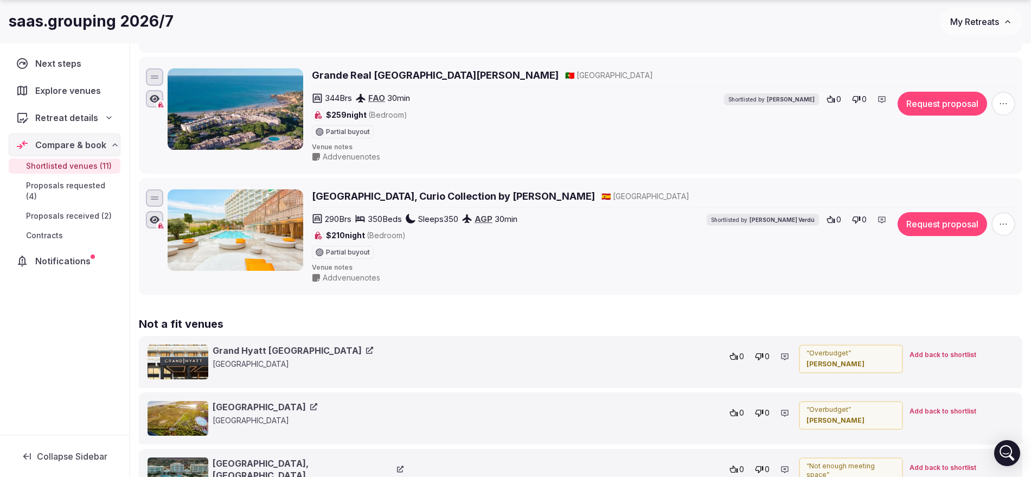
click at [954, 225] on button "Request proposal" at bounding box center [943, 224] width 90 height 24
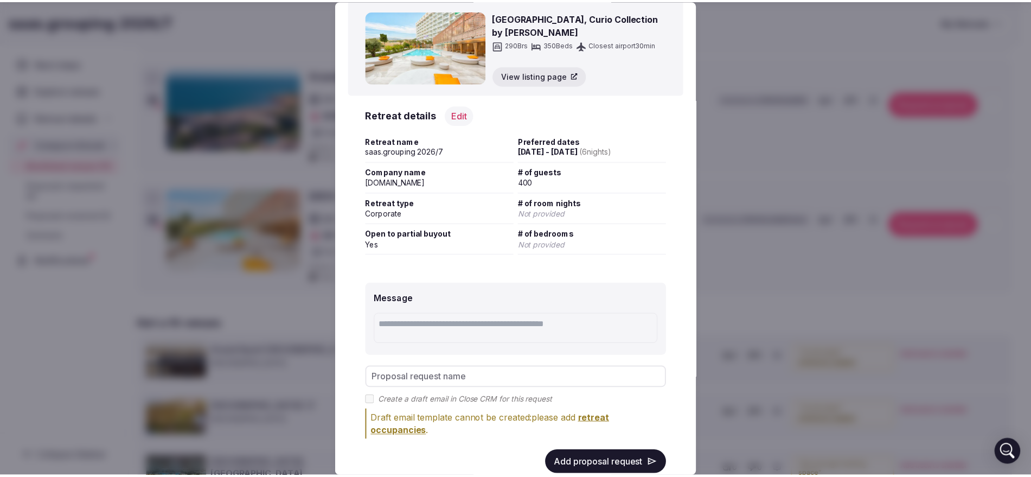
scroll to position [85, 0]
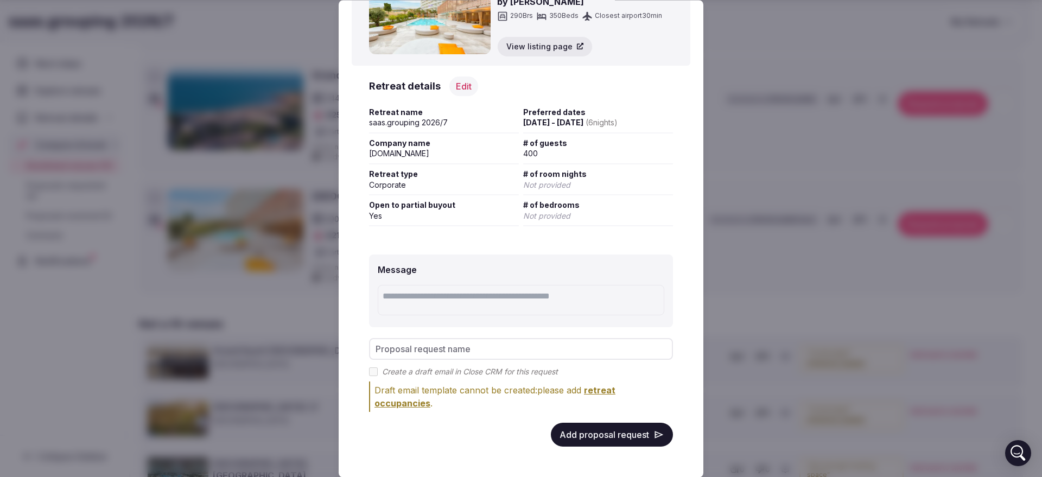
click at [572, 424] on button "Add proposal request" at bounding box center [612, 435] width 122 height 24
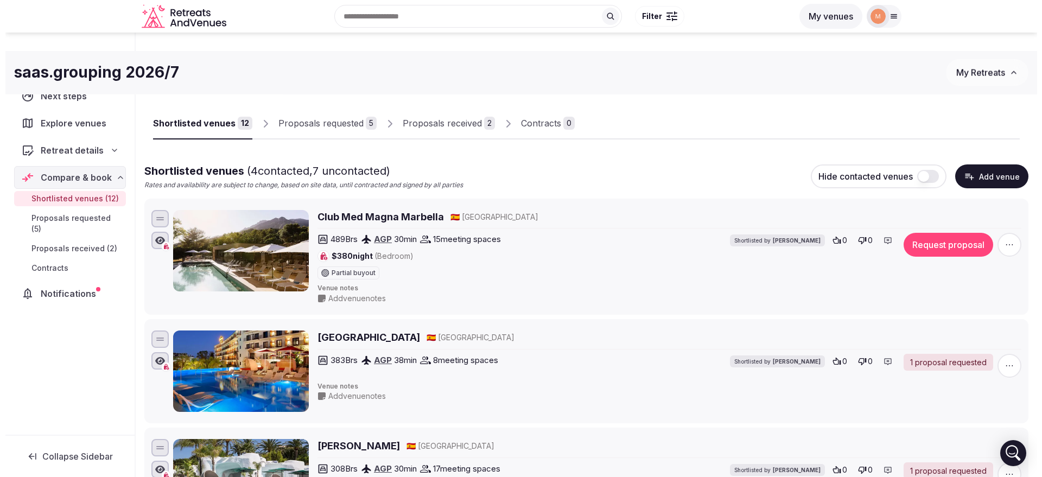
scroll to position [0, 0]
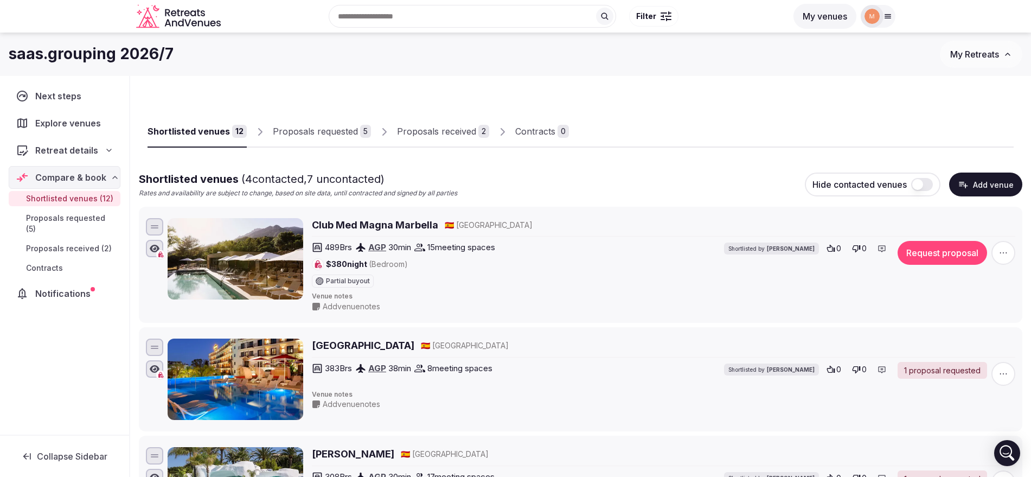
click at [318, 119] on link "Proposals requested 5" at bounding box center [322, 131] width 98 height 31
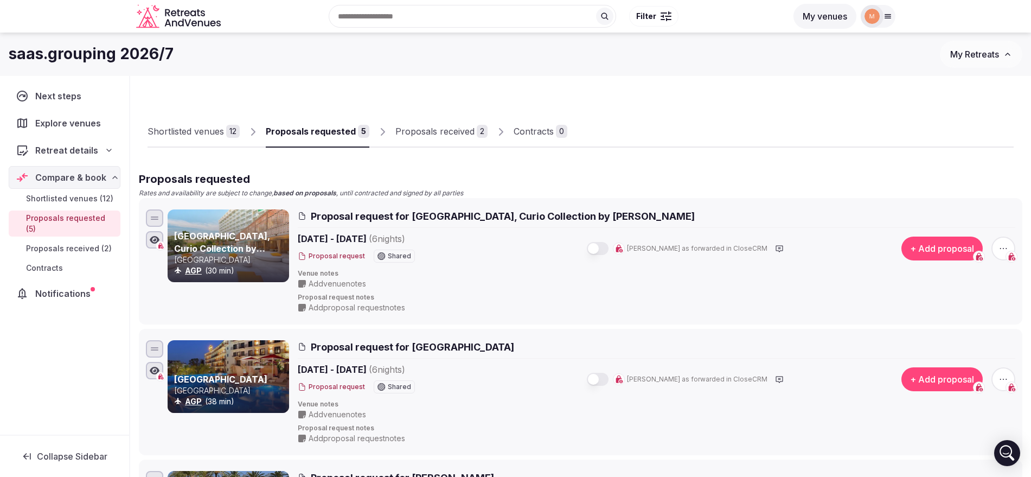
click at [464, 352] on span "Proposal request for [GEOGRAPHIC_DATA]" at bounding box center [412, 347] width 203 height 14
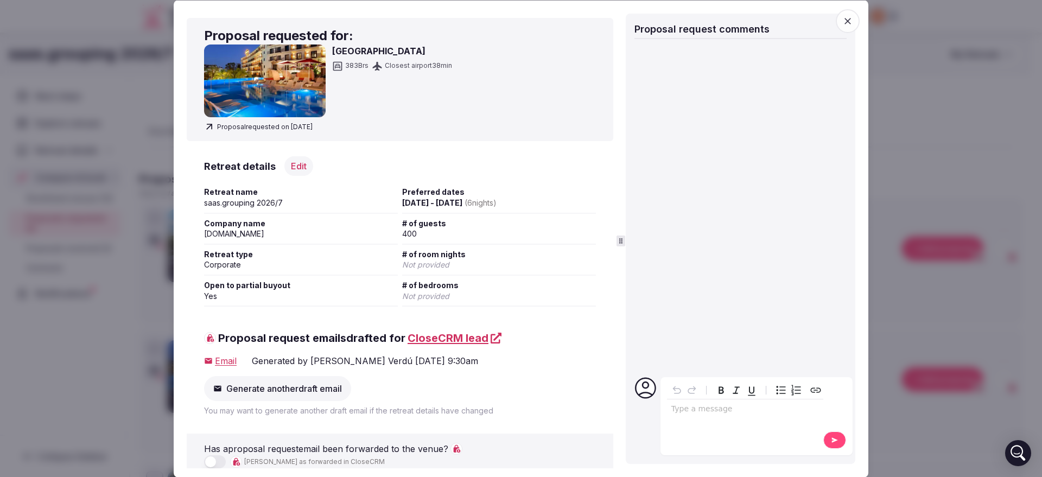
drag, startPoint x: 331, startPoint y: 48, endPoint x: 441, endPoint y: 54, distance: 109.8
click at [441, 54] on div "[GEOGRAPHIC_DATA] 383 [GEOGRAPHIC_DATA] 38 min" at bounding box center [400, 80] width 392 height 73
copy h3 "[GEOGRAPHIC_DATA]"
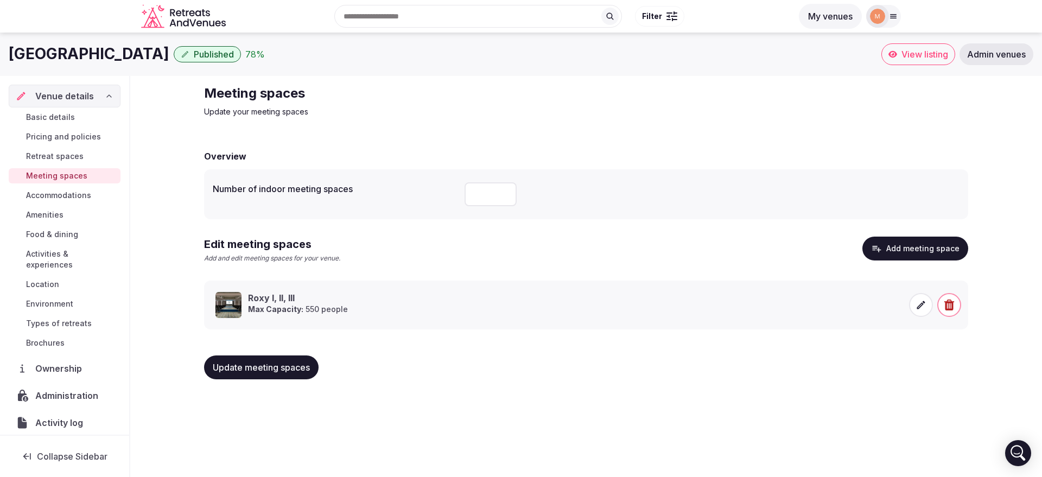
click at [43, 113] on span "Basic details" at bounding box center [50, 117] width 49 height 11
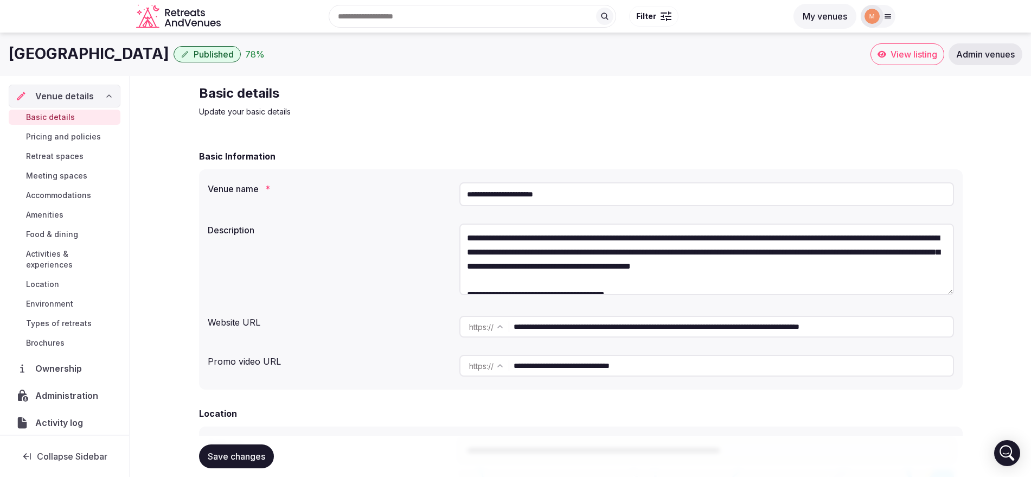
click at [541, 191] on input "**********" at bounding box center [706, 194] width 495 height 24
click at [541, 190] on input "**********" at bounding box center [706, 194] width 495 height 24
click at [540, 189] on input "**********" at bounding box center [706, 194] width 495 height 24
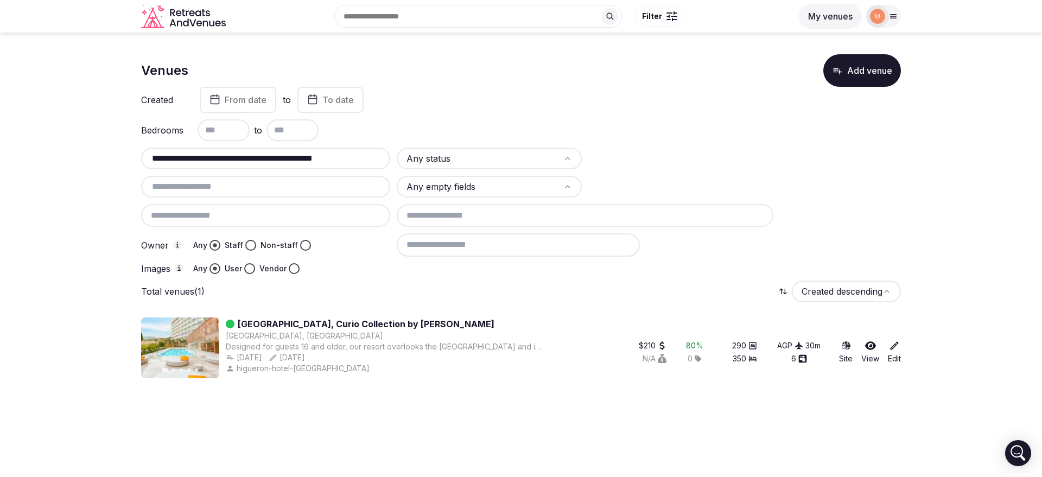
type input "**********"
